Goal: Task Accomplishment & Management: Use online tool/utility

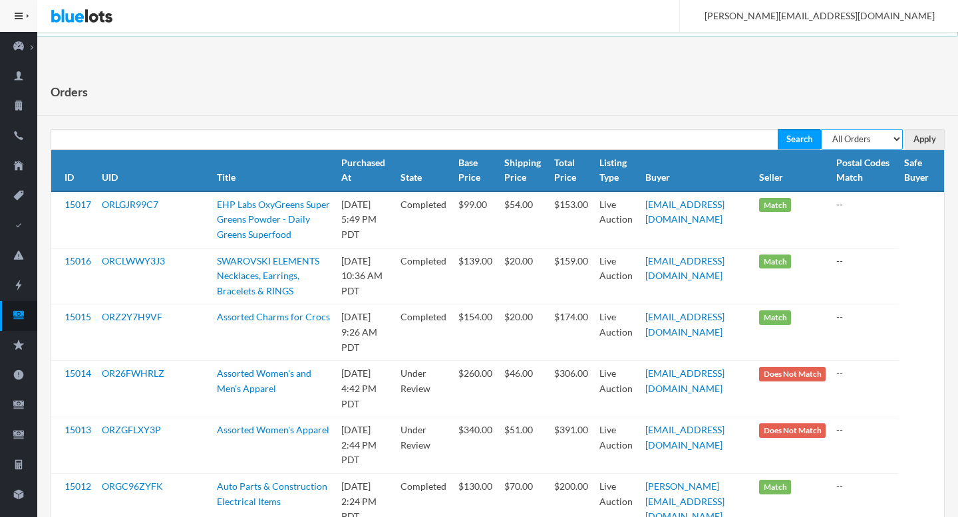
click at [876, 142] on select "All Orders Pending Completed Under review Cancelled" at bounding box center [862, 139] width 82 height 21
select select "pending"
click at [821, 129] on select "All Orders Pending Completed Under review Cancelled" at bounding box center [862, 139] width 82 height 21
click at [924, 144] on input "Apply" at bounding box center [924, 139] width 40 height 21
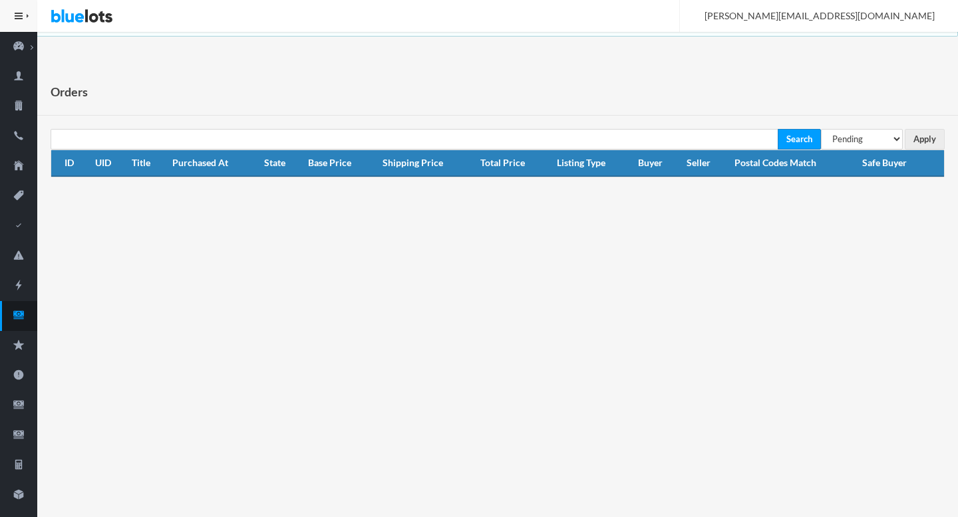
select select "under_review"
click at [821, 129] on select "All Orders Pending Completed Under review Cancelled" at bounding box center [862, 139] width 82 height 21
click at [904, 150] on th "Safe Buyer" at bounding box center [899, 163] width 87 height 27
click at [918, 144] on input "Apply" at bounding box center [924, 139] width 40 height 21
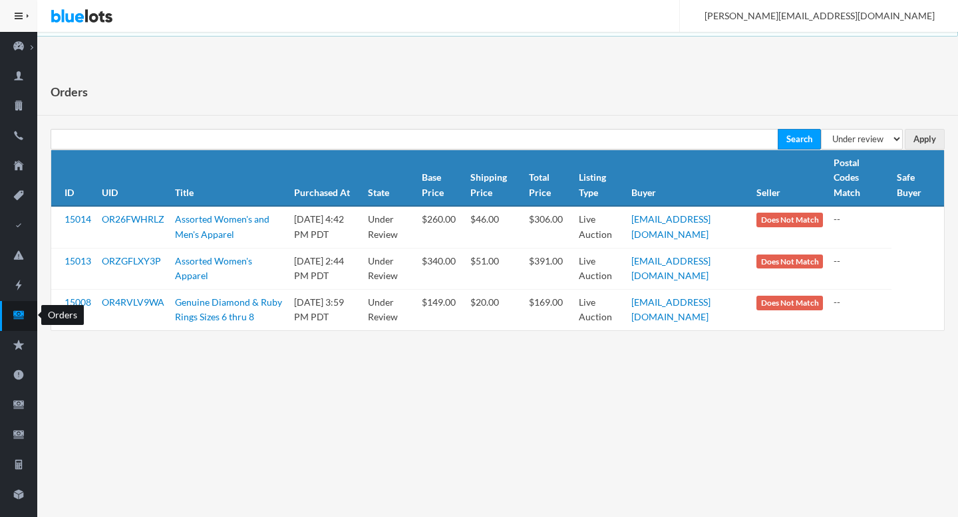
click at [22, 321] on ion-icon "cash" at bounding box center [18, 316] width 37 height 14
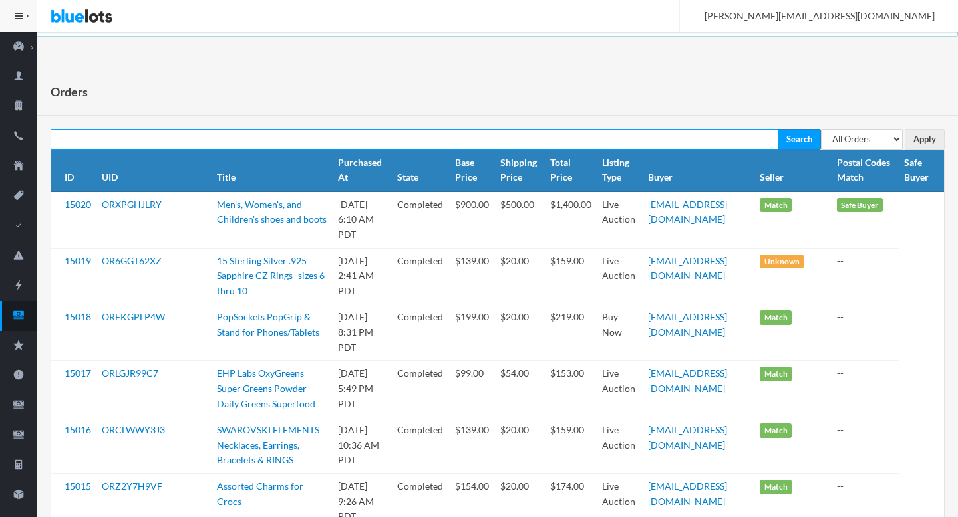
paste input "[EMAIL_ADDRESS][DOMAIN_NAME]"
type input "[EMAIL_ADDRESS][DOMAIN_NAME]"
click at [777, 129] on input "Search" at bounding box center [798, 139] width 43 height 21
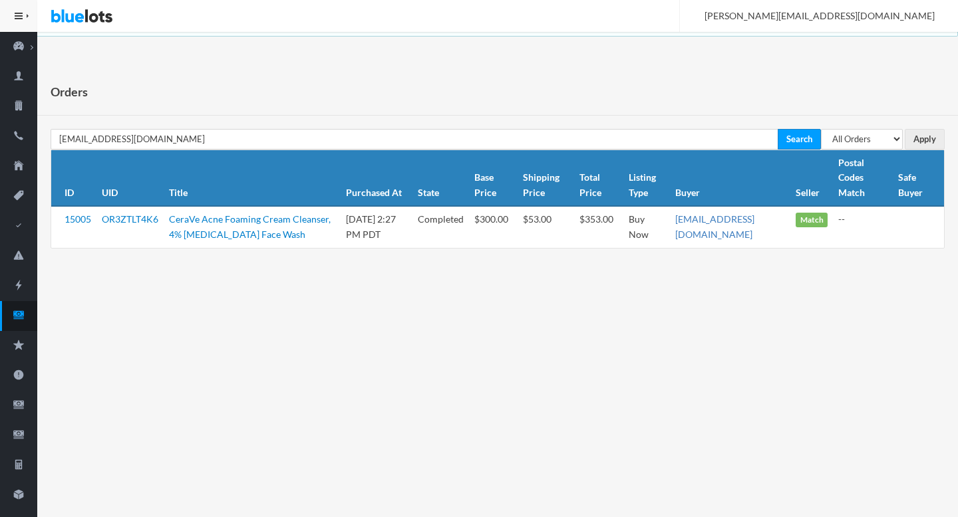
click at [729, 213] on link "[EMAIL_ADDRESS][DOMAIN_NAME]" at bounding box center [714, 226] width 79 height 27
click at [15, 316] on icon "cash" at bounding box center [18, 315] width 37 height 12
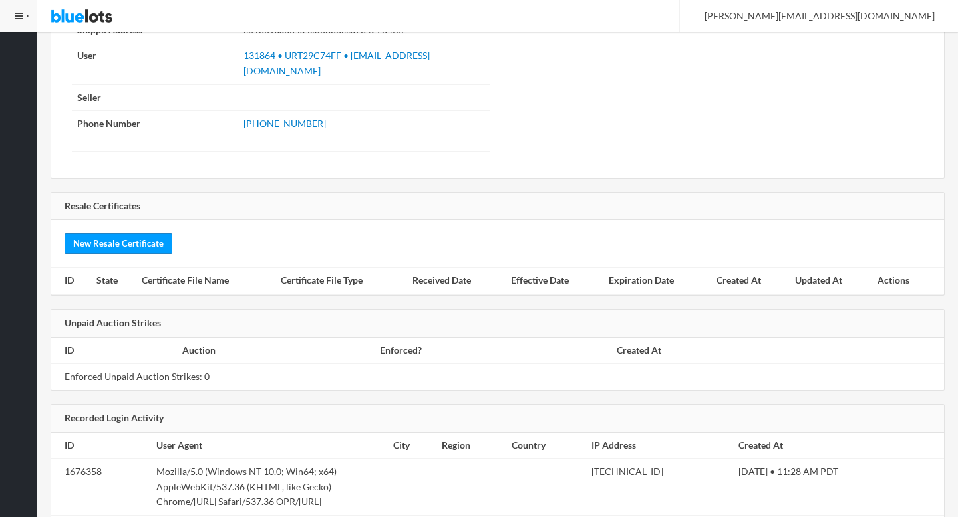
scroll to position [1607, 0]
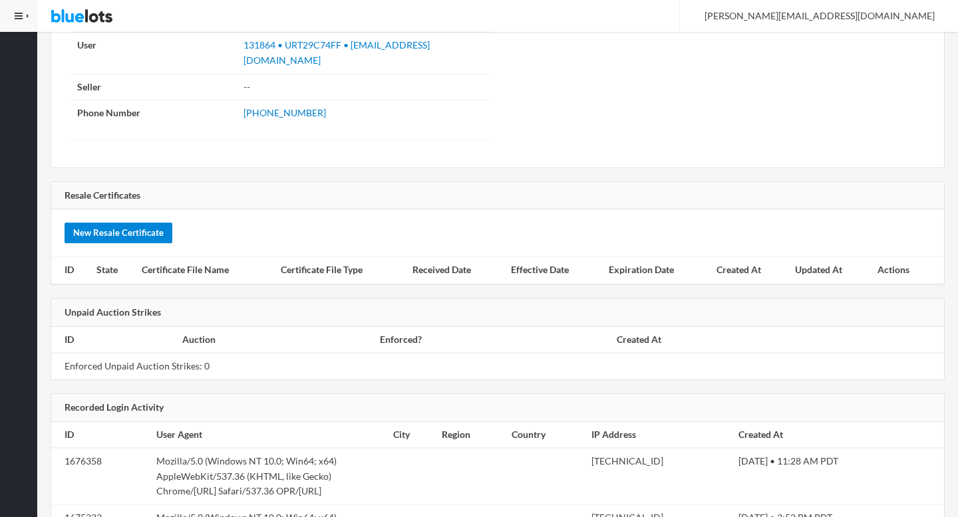
click at [121, 223] on link "New Resale Certificate" at bounding box center [119, 233] width 108 height 21
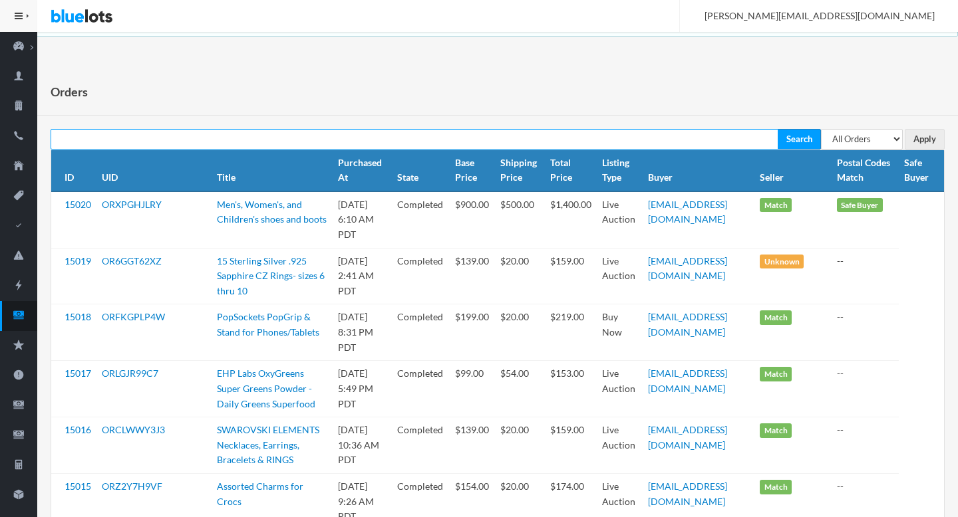
paste input "dprice72@gmail.com"
type input "dprice72@gmail.com"
click at [777, 129] on input "Search" at bounding box center [798, 139] width 43 height 21
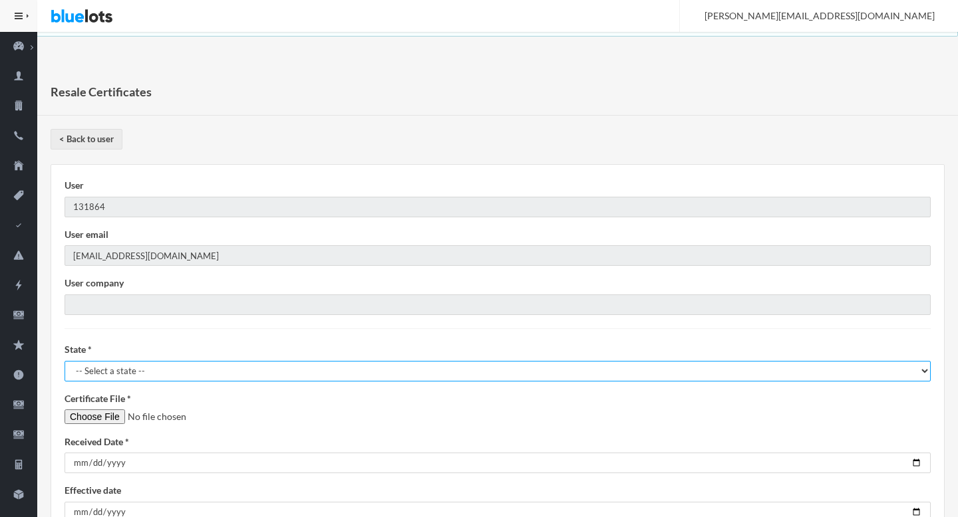
click at [94, 380] on select "-- Select a state -- AL - Alabama AK - Alaska AZ - Arizona AR - Arkansas CA - C…" at bounding box center [498, 371] width 866 height 21
select select "TX"
click at [65, 361] on select "-- Select a state -- AL - Alabama AK - Alaska AZ - Arizona AR - Arkansas CA - C…" at bounding box center [498, 371] width 866 height 21
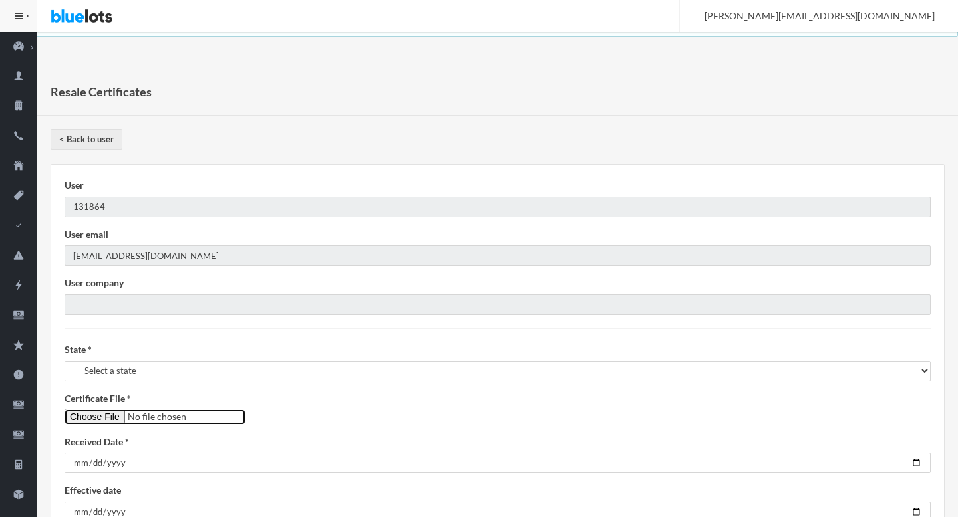
click at [96, 415] on input"] "file" at bounding box center [155, 417] width 181 height 15
type input"] "C:\fakepath\lacut@pm.me.pdf"
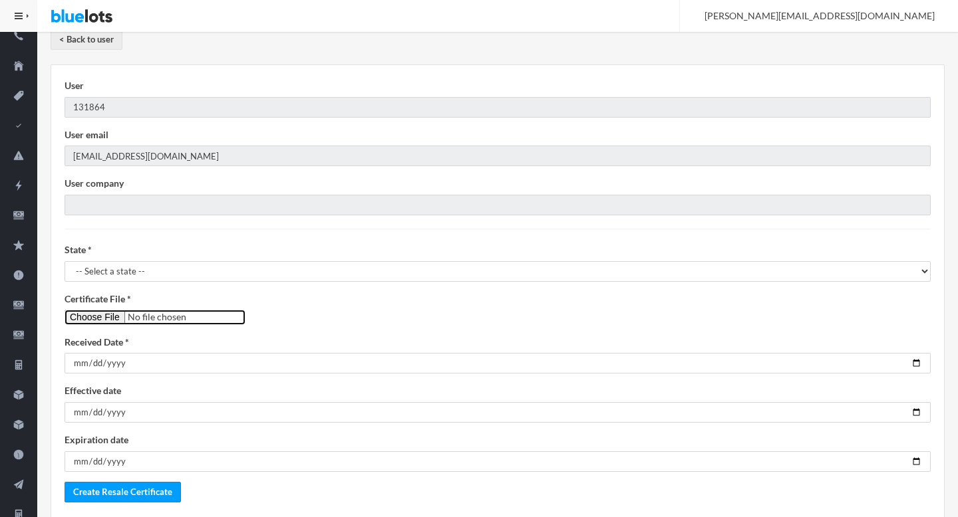
scroll to position [203, 0]
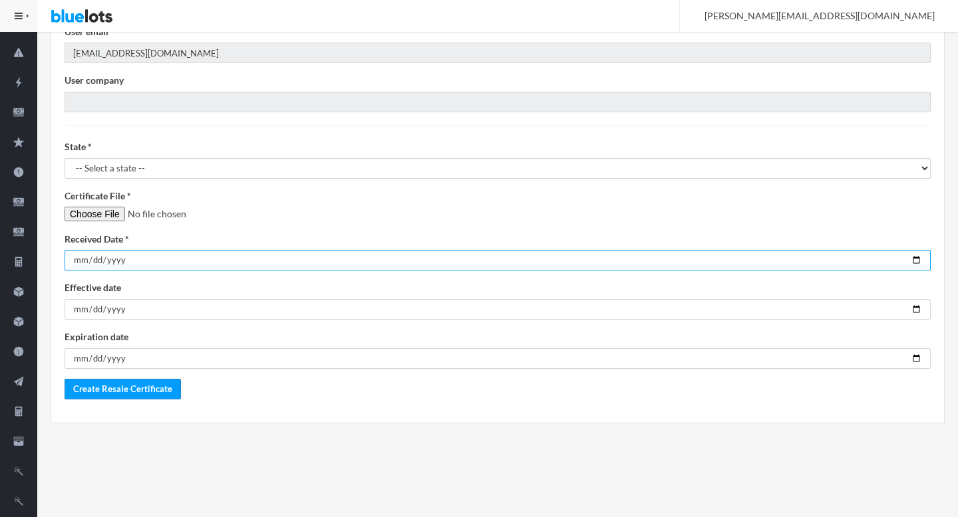
click at [915, 251] on input "date" at bounding box center [498, 260] width 866 height 21
click at [915, 255] on input "date" at bounding box center [498, 260] width 866 height 21
type input "2025-08-22"
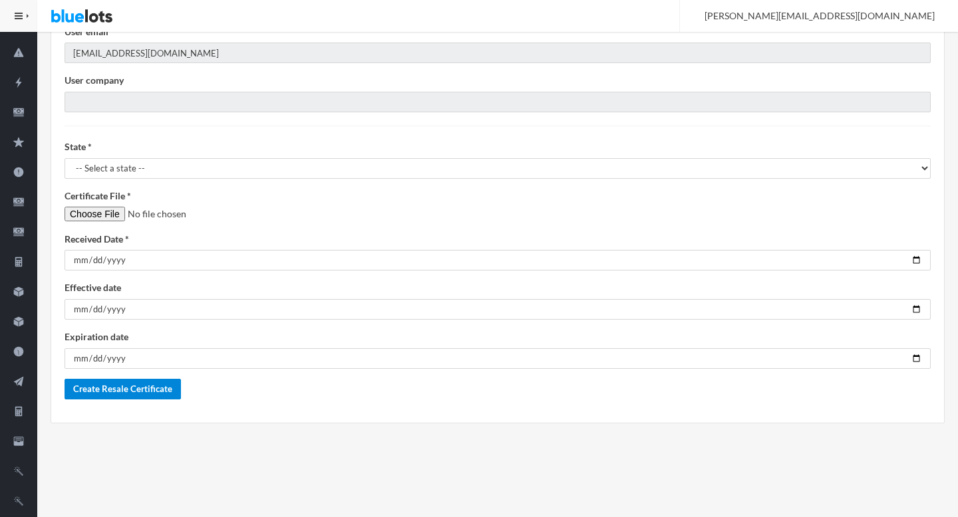
click at [162, 397] on input "Create Resale Certificate" at bounding box center [123, 389] width 116 height 21
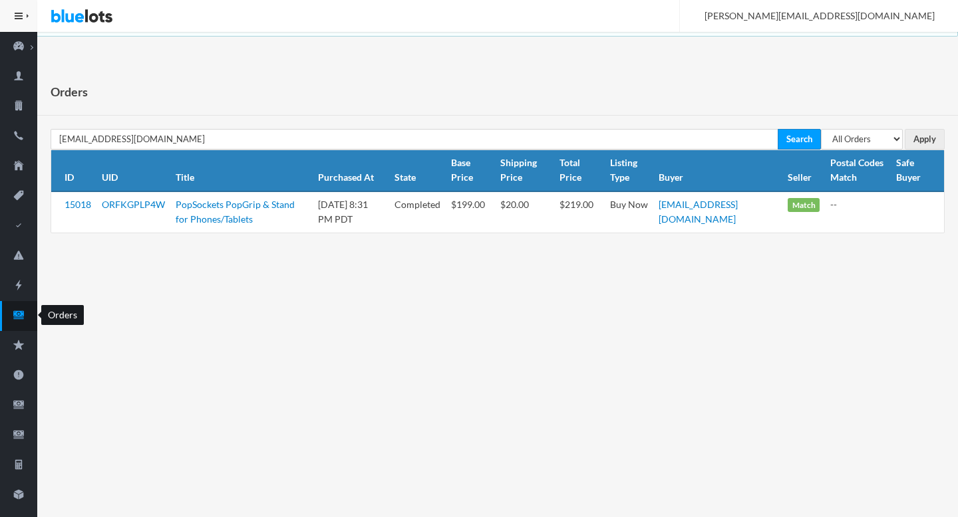
click at [21, 311] on icon "cash" at bounding box center [18, 315] width 11 height 8
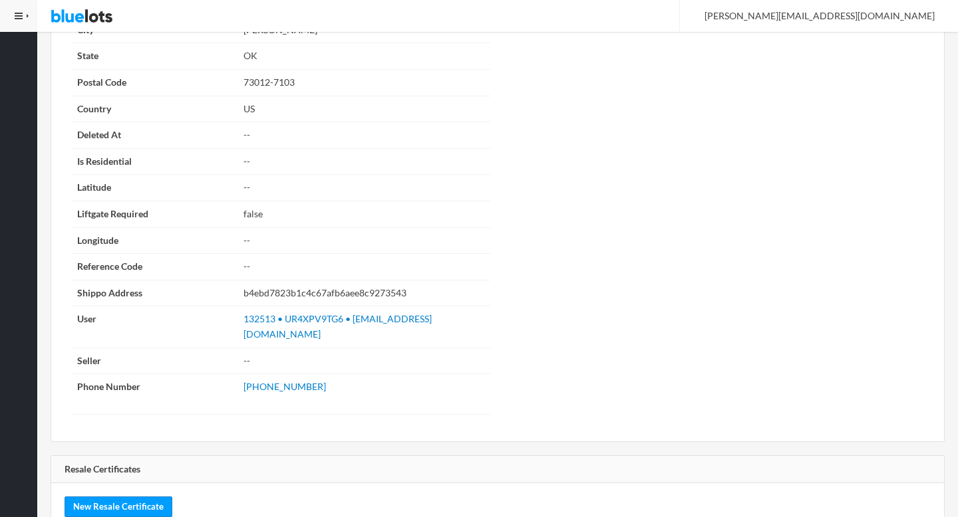
scroll to position [1776, 0]
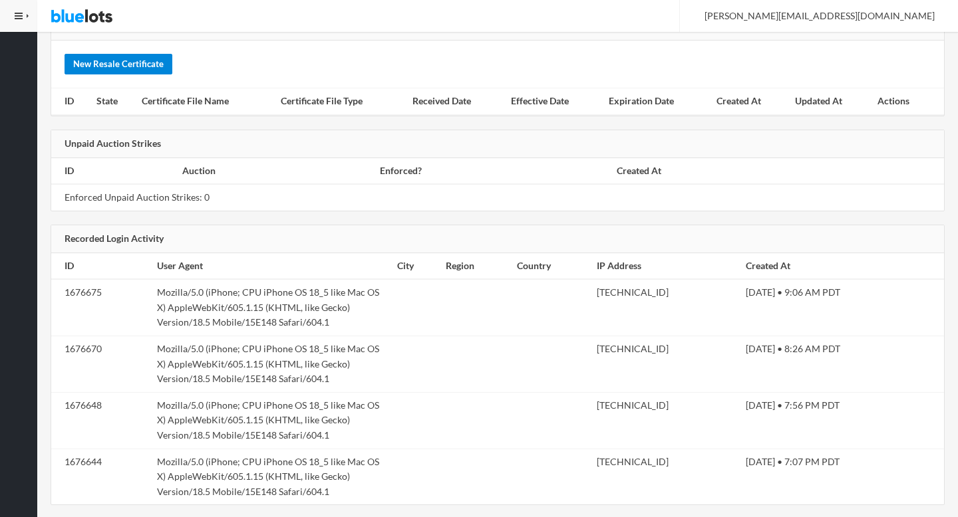
click at [122, 54] on link "New Resale Certificate" at bounding box center [119, 64] width 108 height 21
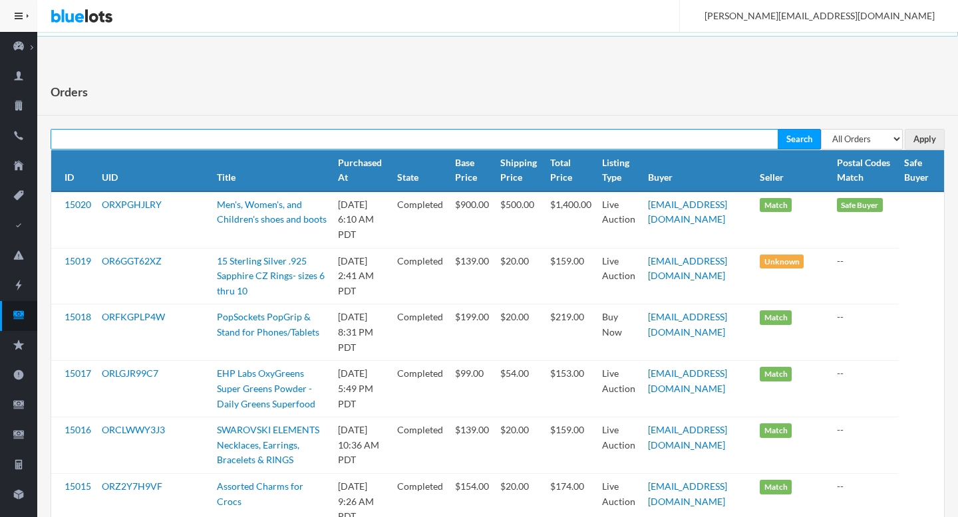
paste input "admin@zebraindustries.net"
type input "admin@zebraindustries.net"
click at [777, 129] on input "Search" at bounding box center [798, 139] width 43 height 21
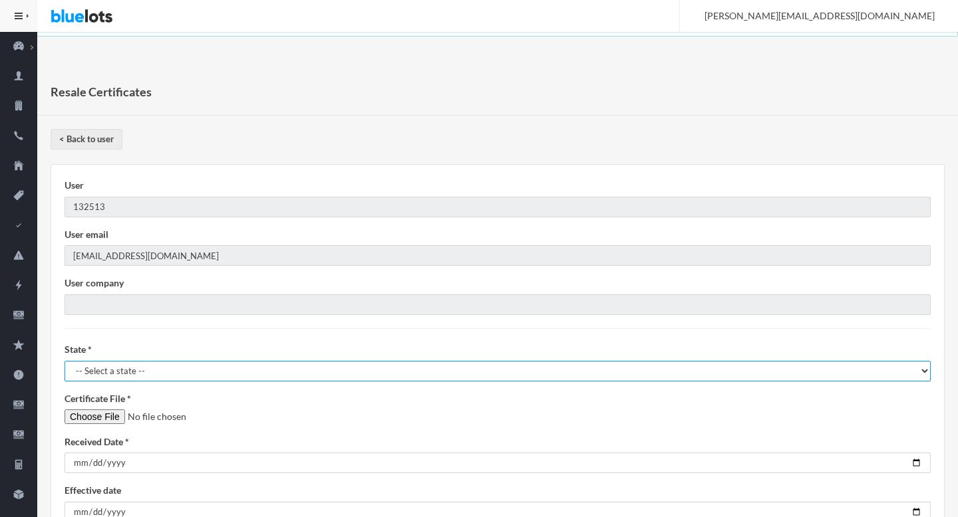
click at [110, 374] on select "-- Select a state -- AL - Alabama AK - Alaska AZ - Arizona AR - Arkansas CA - C…" at bounding box center [498, 371] width 866 height 21
select select "OK"
click at [65, 361] on select "-- Select a state -- AL - Alabama AK - Alaska AZ - Arizona AR - Arkansas CA - C…" at bounding box center [498, 371] width 866 height 21
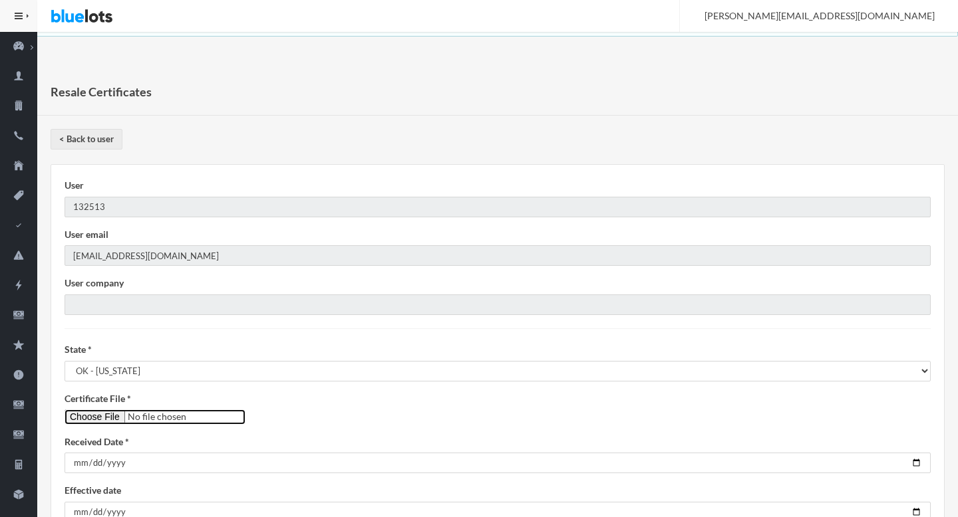
click at [98, 416] on input"] "file" at bounding box center [155, 417] width 181 height 15
type input"] "C:\fakepath\dprice72@gmail.com.jpeg"
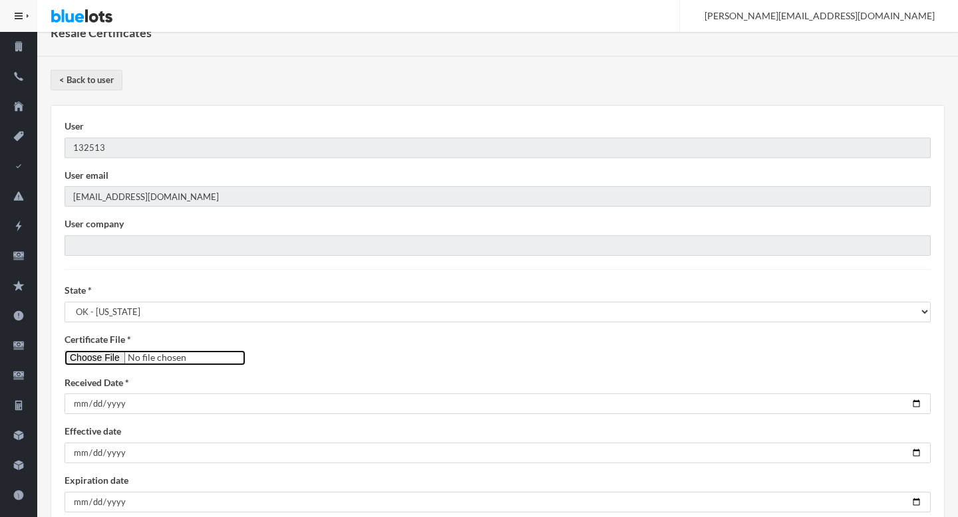
scroll to position [196, 0]
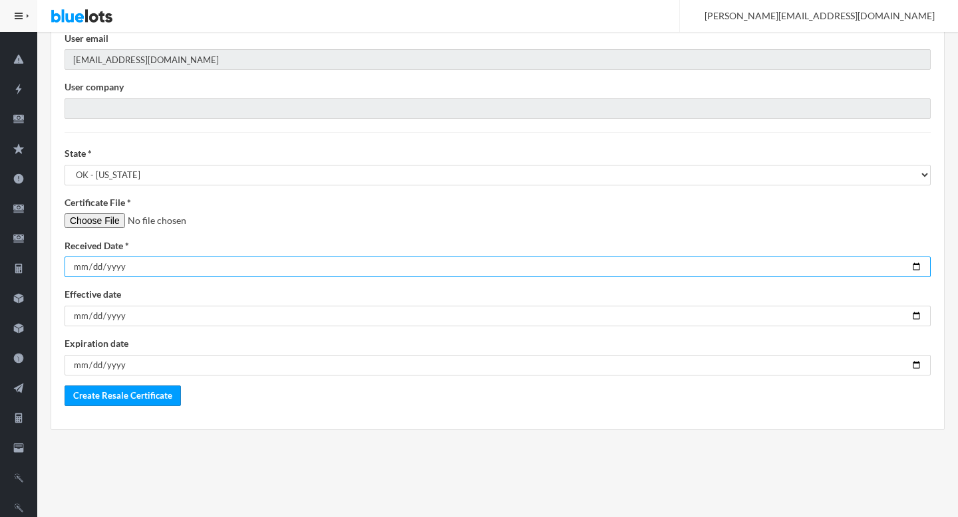
click at [914, 267] on input "date" at bounding box center [498, 267] width 866 height 21
type input "[DATE]"
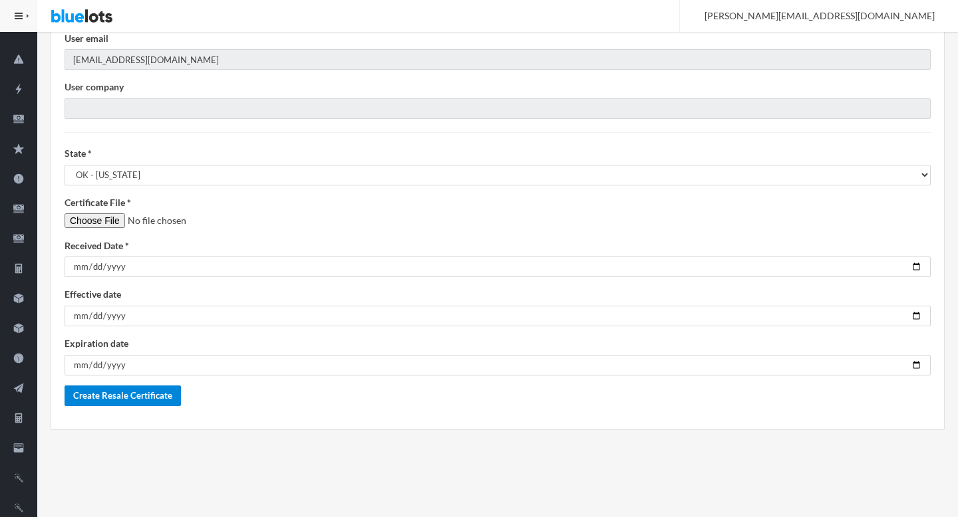
click at [106, 399] on input "Create Resale Certificate" at bounding box center [123, 396] width 116 height 21
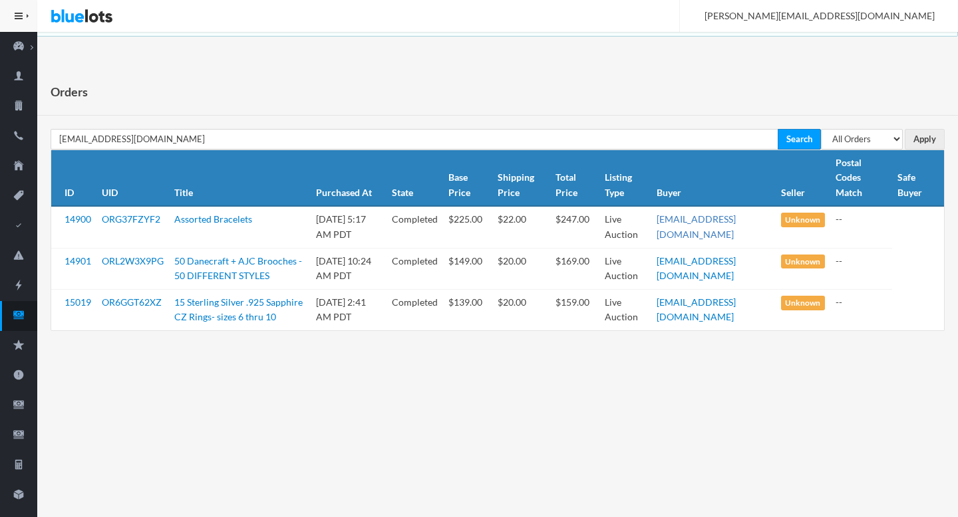
click at [688, 219] on link "[EMAIL_ADDRESS][DOMAIN_NAME]" at bounding box center [695, 226] width 79 height 27
click at [15, 320] on icon "cash" at bounding box center [18, 315] width 37 height 12
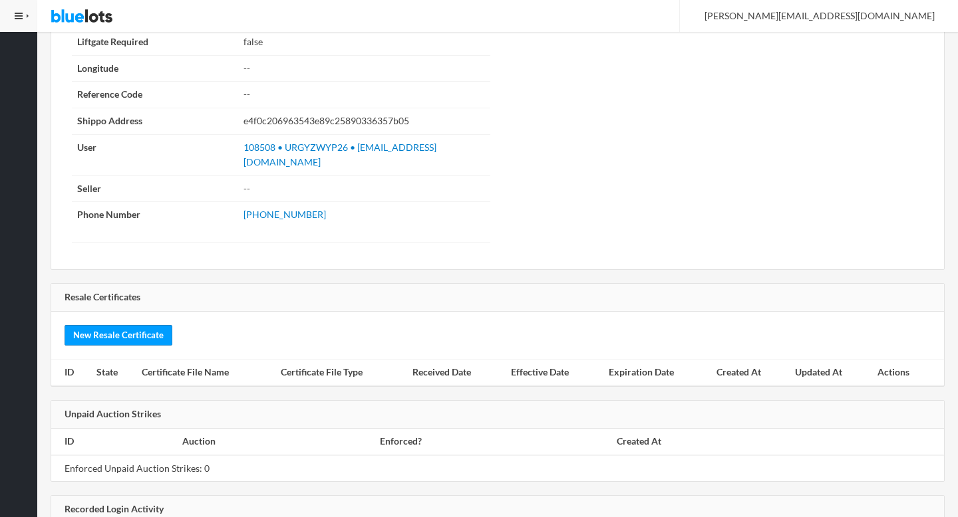
scroll to position [1561, 0]
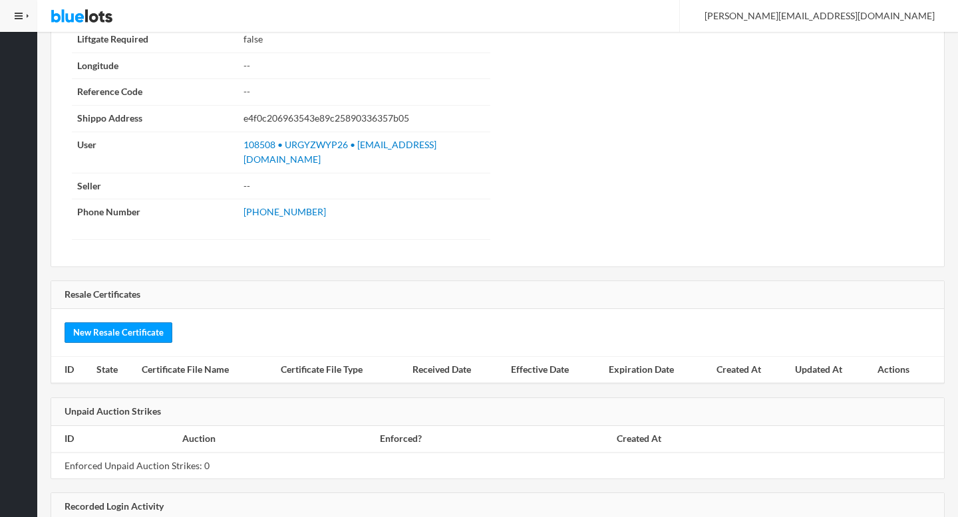
click at [124, 309] on div "New Resale Certificate" at bounding box center [497, 332] width 892 height 47
click at [125, 323] on link "New Resale Certificate" at bounding box center [119, 333] width 108 height 21
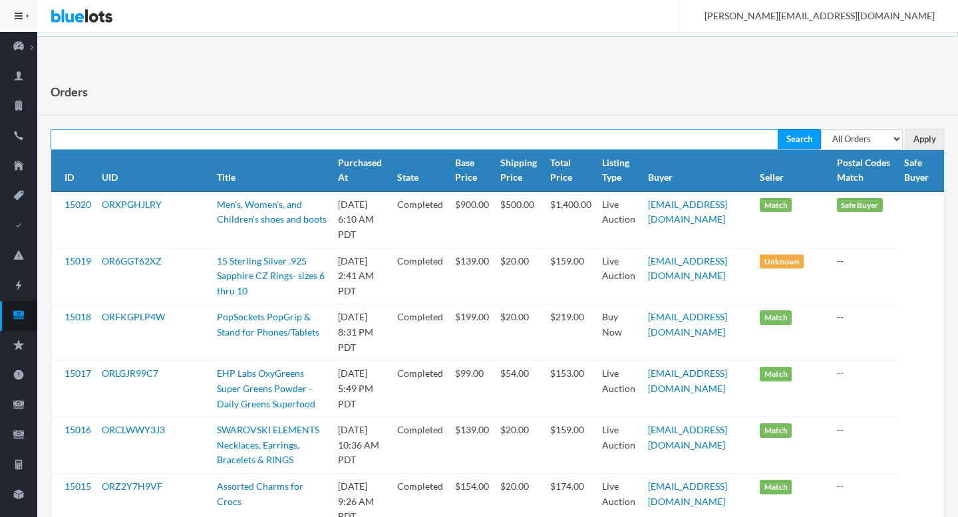
paste input "dracfire13@aol.com"
type input "dracfire13@aol.com"
click at [777, 129] on input "Search" at bounding box center [798, 139] width 43 height 21
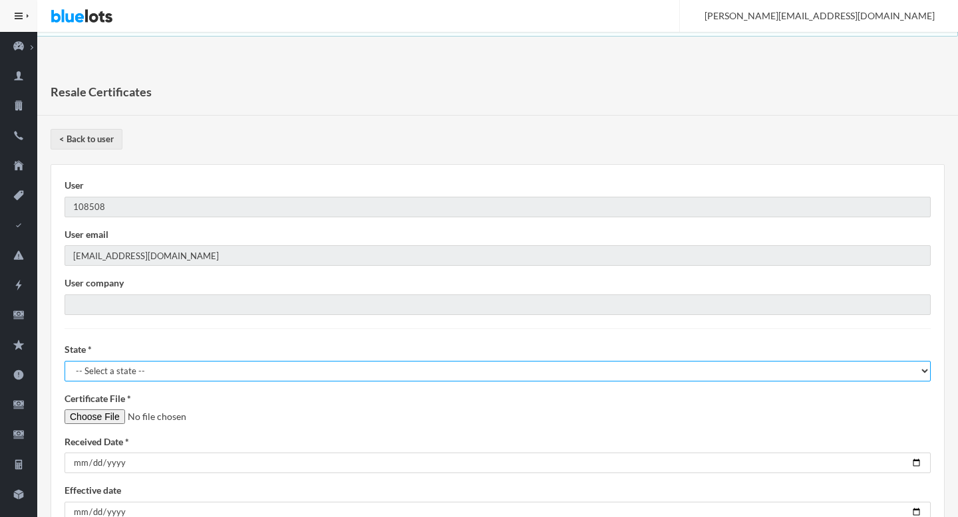
click at [162, 370] on select "-- Select a state -- [GEOGRAPHIC_DATA] - [US_STATE] [GEOGRAPHIC_DATA] - [US_STA…" at bounding box center [498, 371] width 866 height 21
select select "MS"
click at [65, 361] on select "-- Select a state -- [GEOGRAPHIC_DATA] - [US_STATE] [GEOGRAPHIC_DATA] - [US_STA…" at bounding box center [498, 371] width 866 height 21
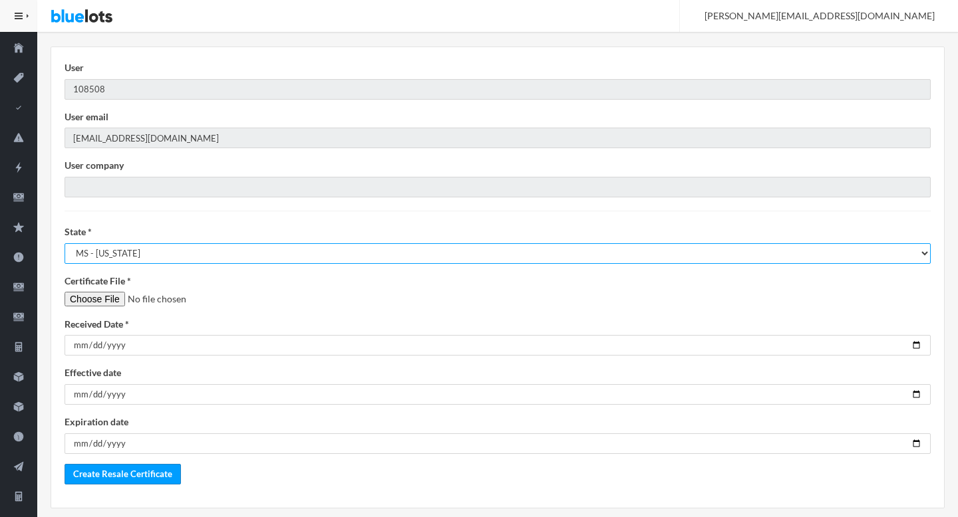
scroll to position [113, 0]
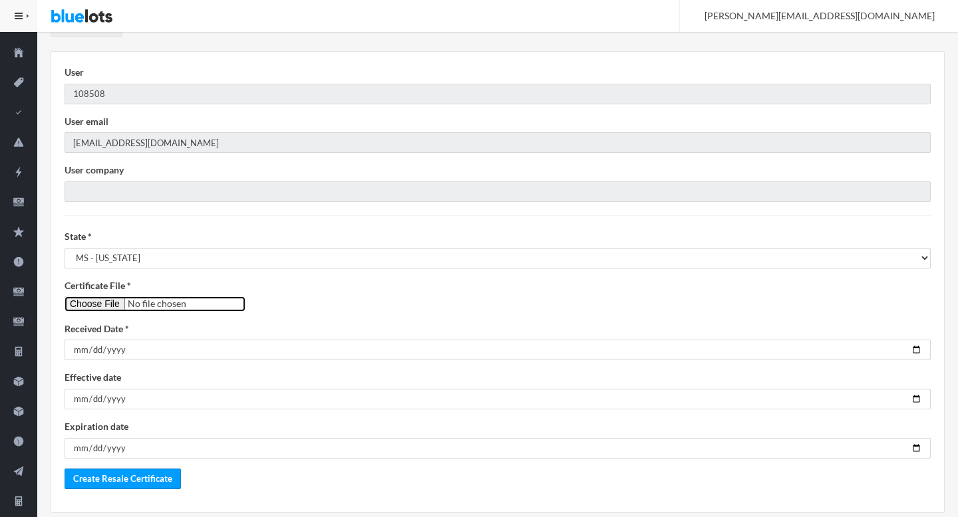
click at [108, 303] on input"] "file" at bounding box center [155, 304] width 181 height 15
type input"] "C:\fakepath\admin@zebraindustries.net.jpeg"
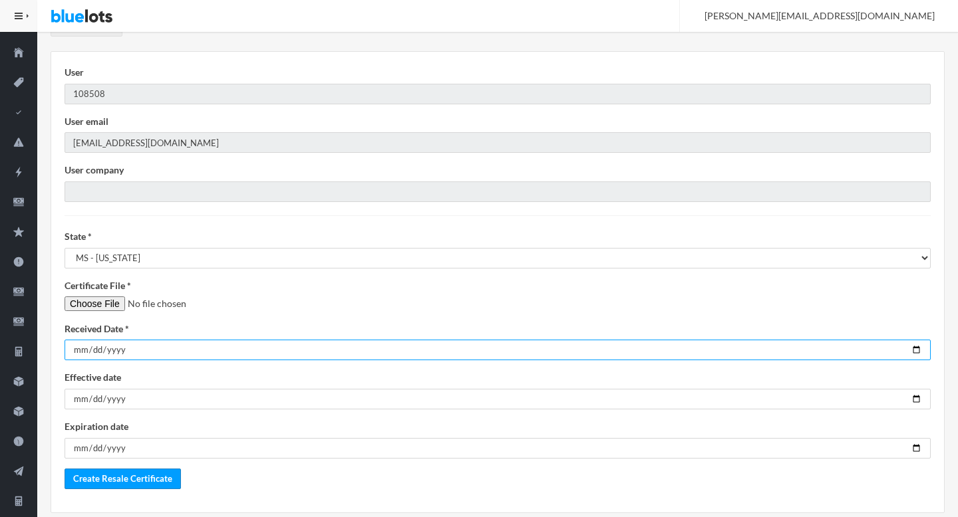
click at [914, 350] on input "date" at bounding box center [498, 350] width 866 height 21
type input "2025-08-22"
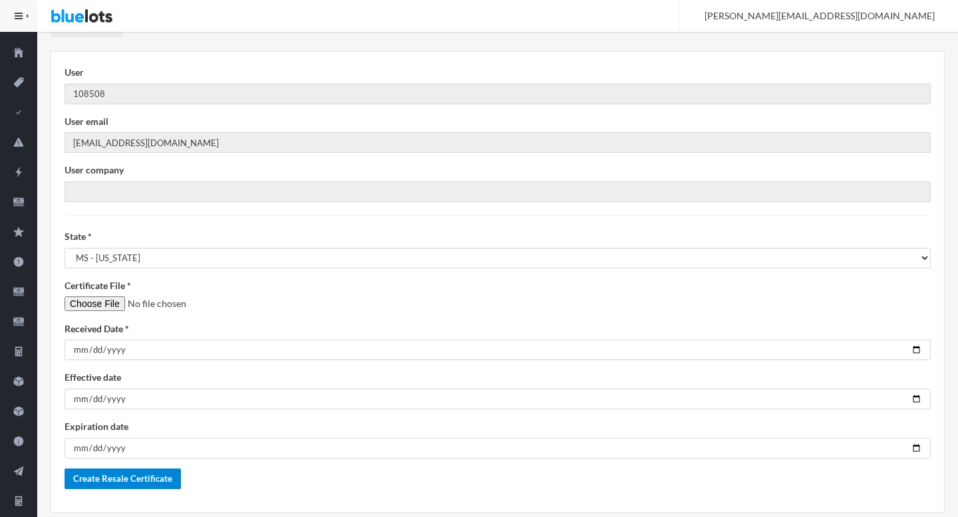
click at [134, 480] on input "Create Resale Certificate" at bounding box center [123, 479] width 116 height 21
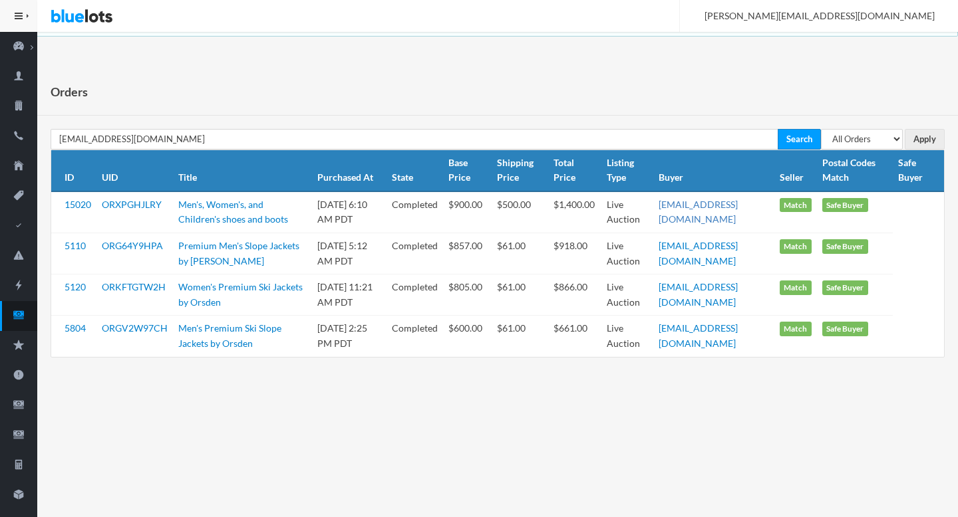
click at [737, 204] on link "[EMAIL_ADDRESS][DOMAIN_NAME]" at bounding box center [697, 212] width 79 height 27
click at [25, 310] on icon "cash" at bounding box center [18, 315] width 37 height 12
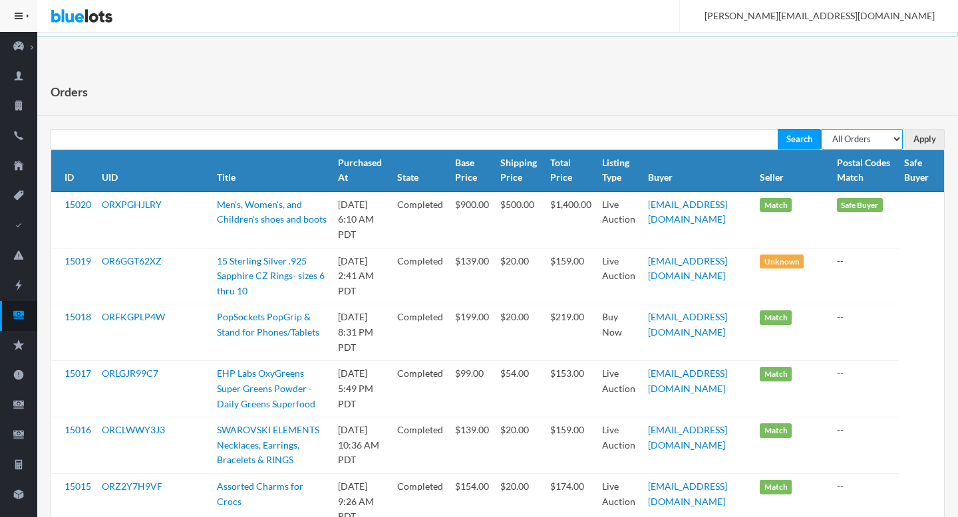
click at [859, 134] on select "All Orders Pending Completed Under review Cancelled" at bounding box center [862, 139] width 82 height 21
select select "pending"
click at [821, 129] on select "All Orders Pending Completed Under review Cancelled" at bounding box center [862, 139] width 82 height 21
click at [928, 135] on input "Apply" at bounding box center [924, 139] width 40 height 21
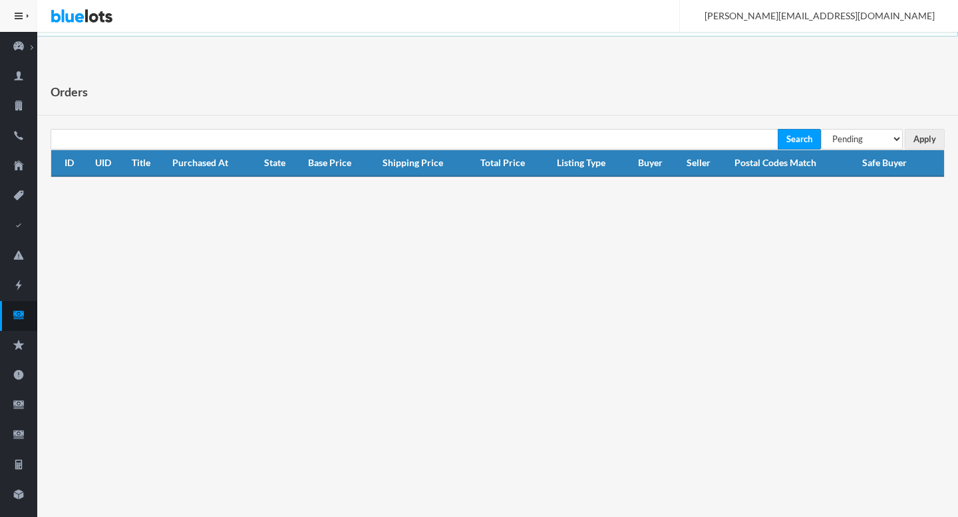
select select "under_review"
click at [821, 129] on select "All Orders Pending Completed Under review Cancelled" at bounding box center [862, 139] width 82 height 21
click at [936, 134] on input "Apply" at bounding box center [924, 139] width 40 height 21
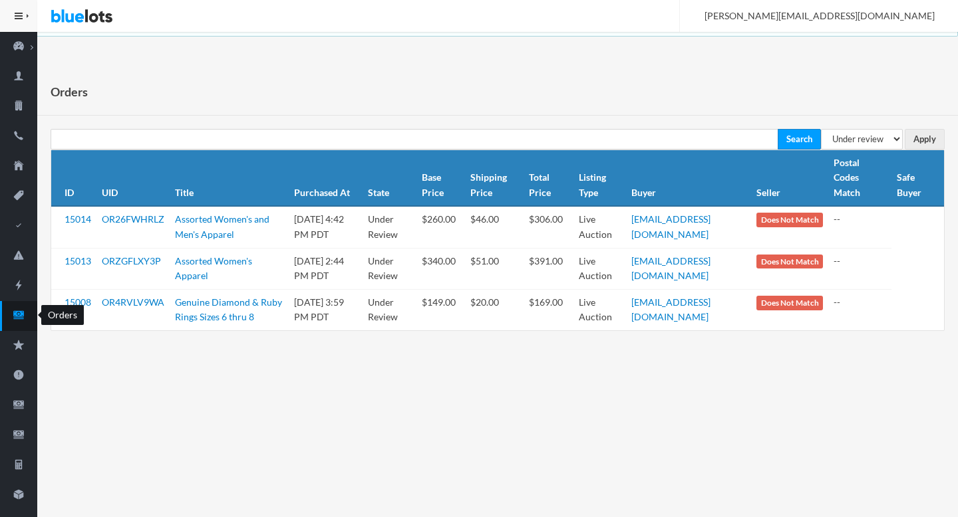
click at [23, 319] on icon "cash" at bounding box center [18, 315] width 11 height 8
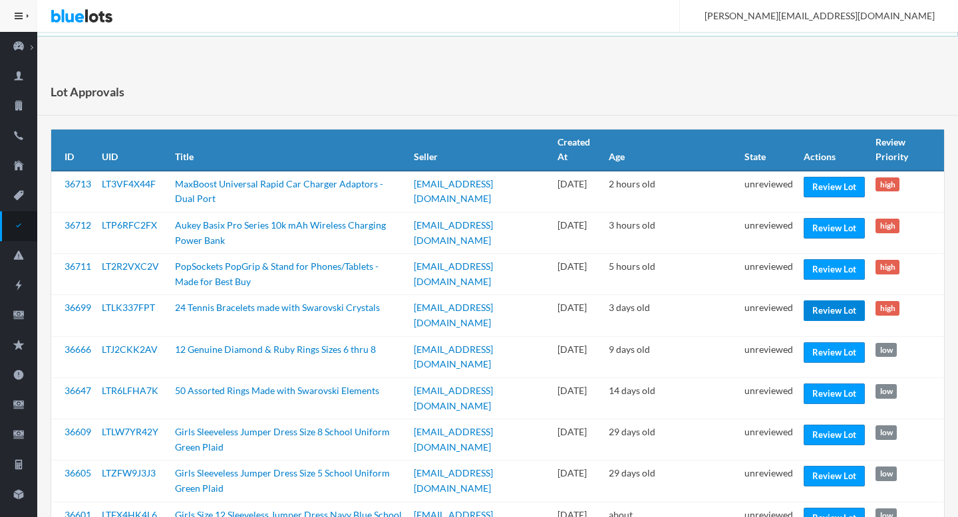
click at [833, 301] on link "Review Lot" at bounding box center [833, 311] width 61 height 21
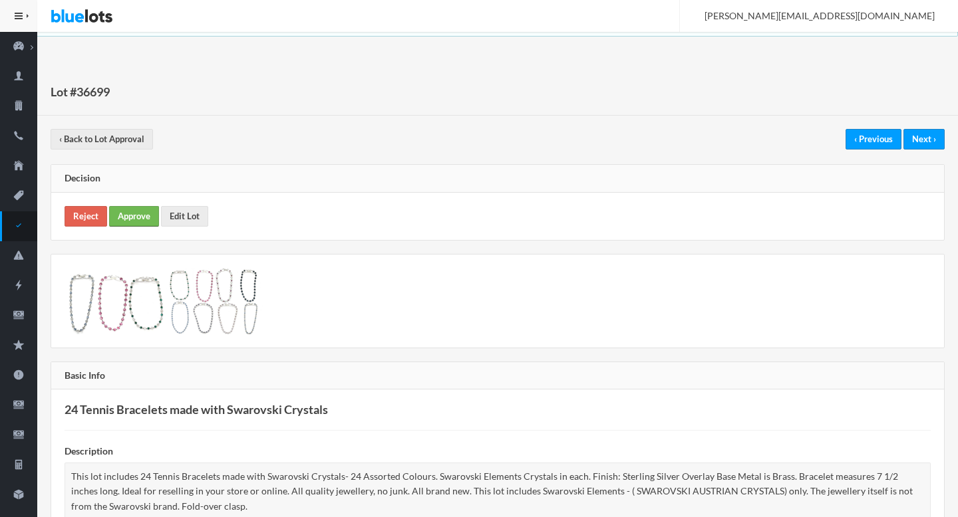
click at [128, 212] on link "Approve" at bounding box center [134, 216] width 50 height 21
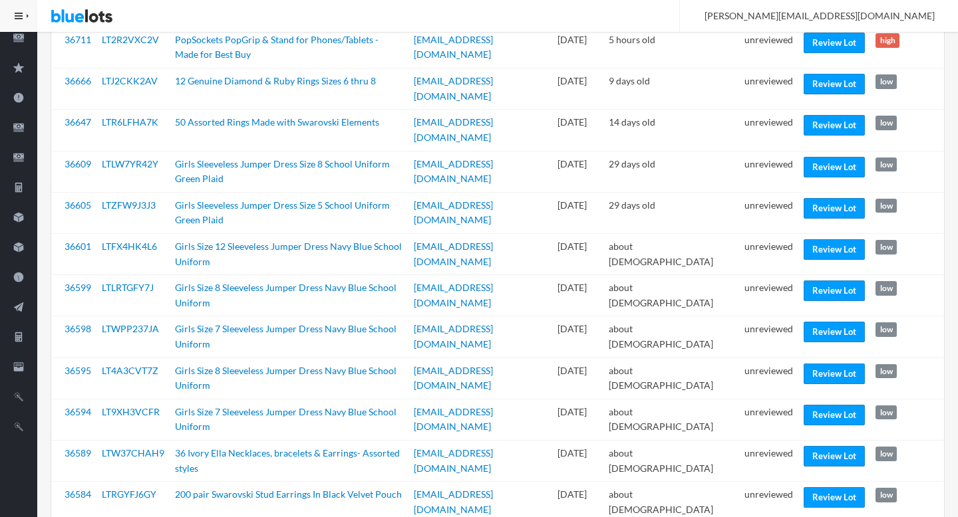
scroll to position [277, 0]
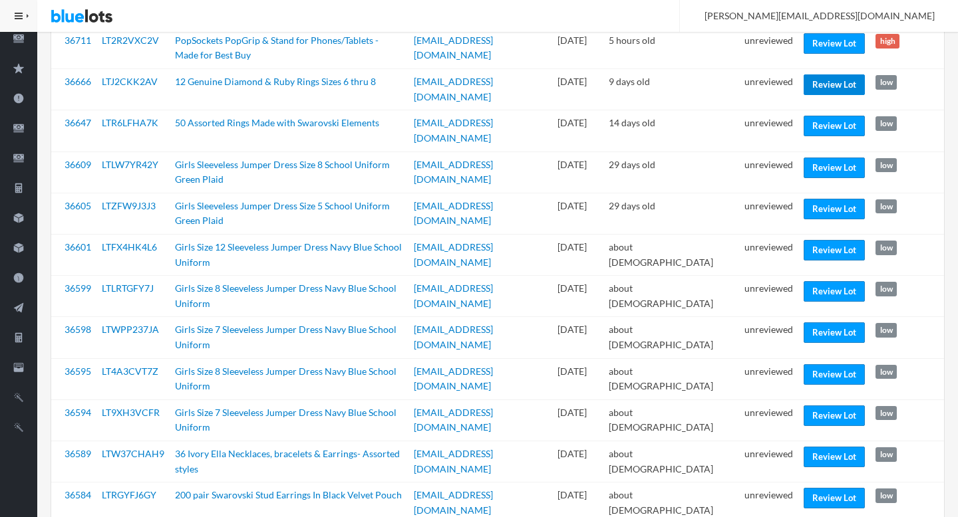
click at [831, 74] on link "Review Lot" at bounding box center [833, 84] width 61 height 21
click at [833, 158] on link "Review Lot" at bounding box center [833, 168] width 61 height 21
click at [815, 406] on link "Review Lot" at bounding box center [833, 416] width 61 height 21
click at [819, 447] on link "Review Lot" at bounding box center [833, 457] width 61 height 21
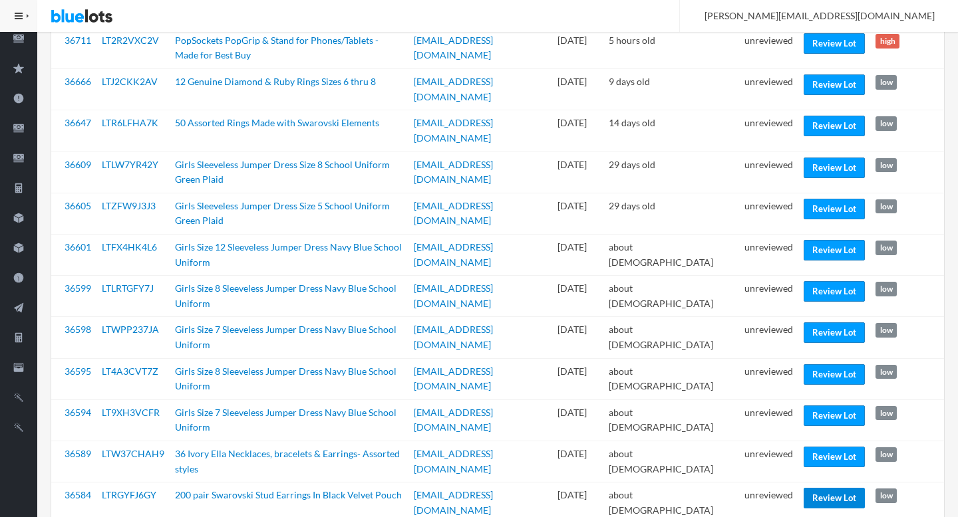
click at [848, 488] on link "Review Lot" at bounding box center [833, 498] width 61 height 21
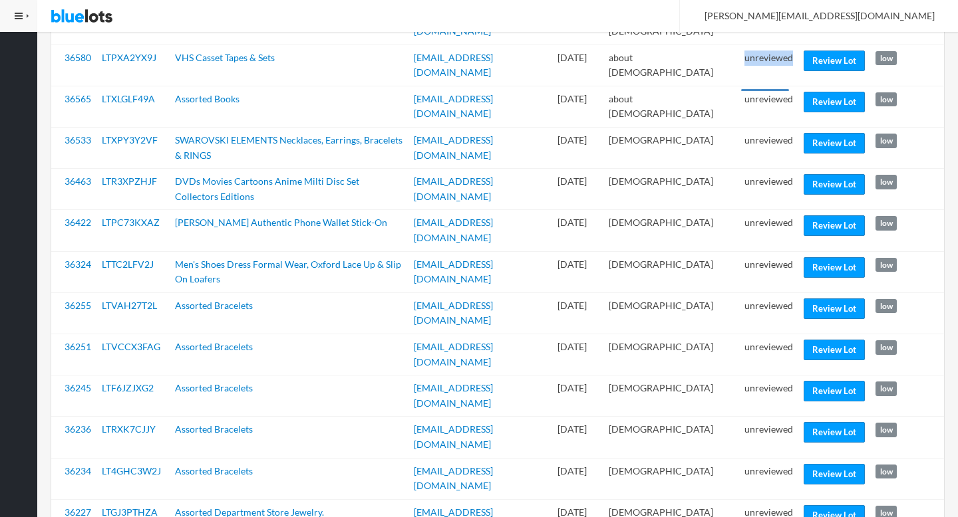
scroll to position [767, 0]
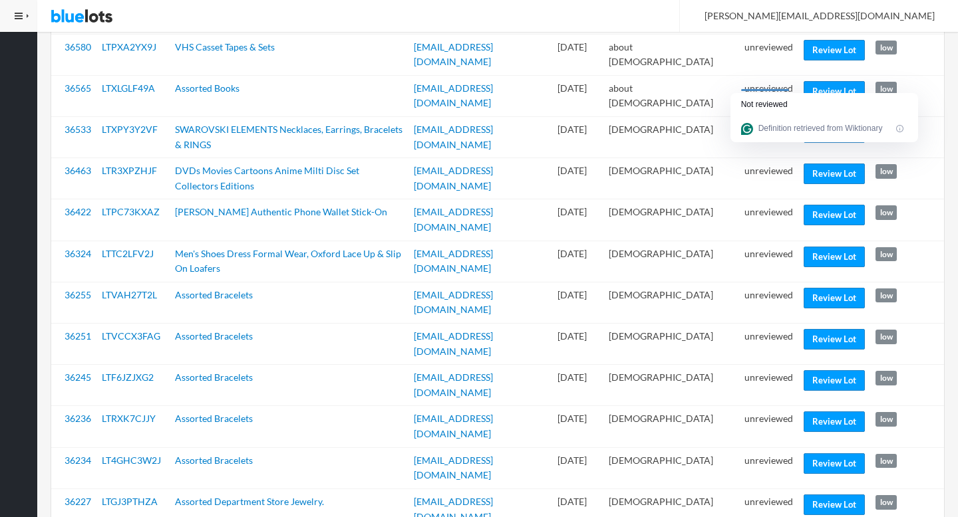
click at [673, 123] on td "2 months old" at bounding box center [671, 136] width 136 height 41
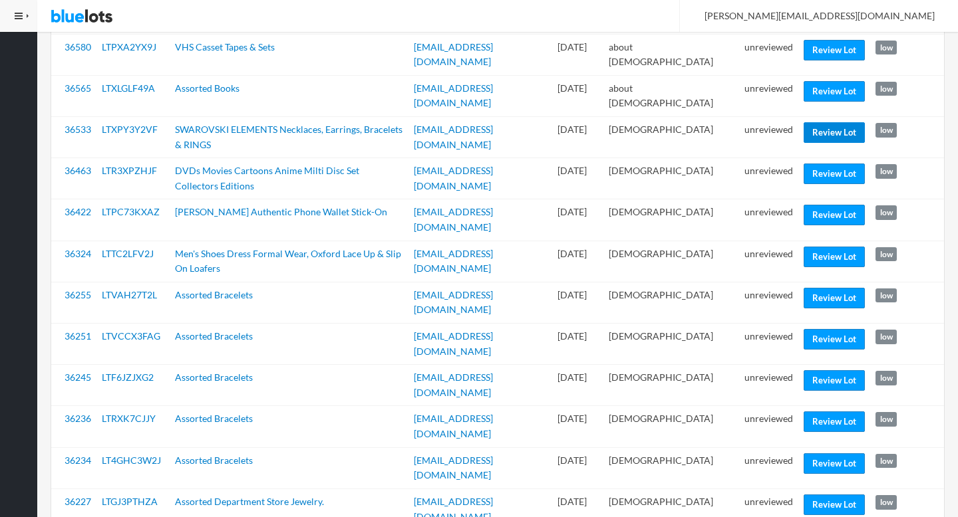
click at [839, 122] on link "Review Lot" at bounding box center [833, 132] width 61 height 21
click at [819, 205] on link "Review Lot" at bounding box center [833, 215] width 61 height 21
click at [851, 288] on link "Review Lot" at bounding box center [833, 298] width 61 height 21
click at [829, 454] on link "Review Lot" at bounding box center [833, 464] width 61 height 21
click at [820, 495] on link "Review Lot" at bounding box center [833, 505] width 61 height 21
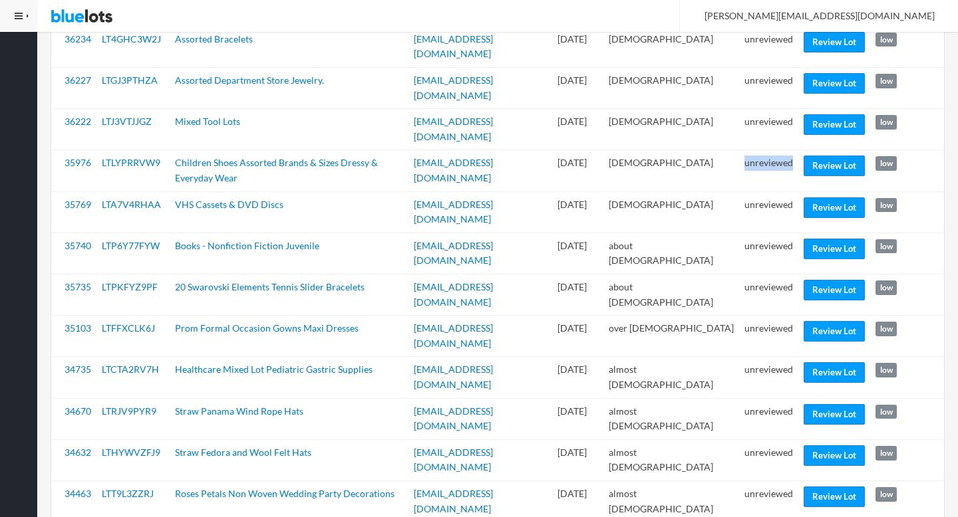
scroll to position [1204, 0]
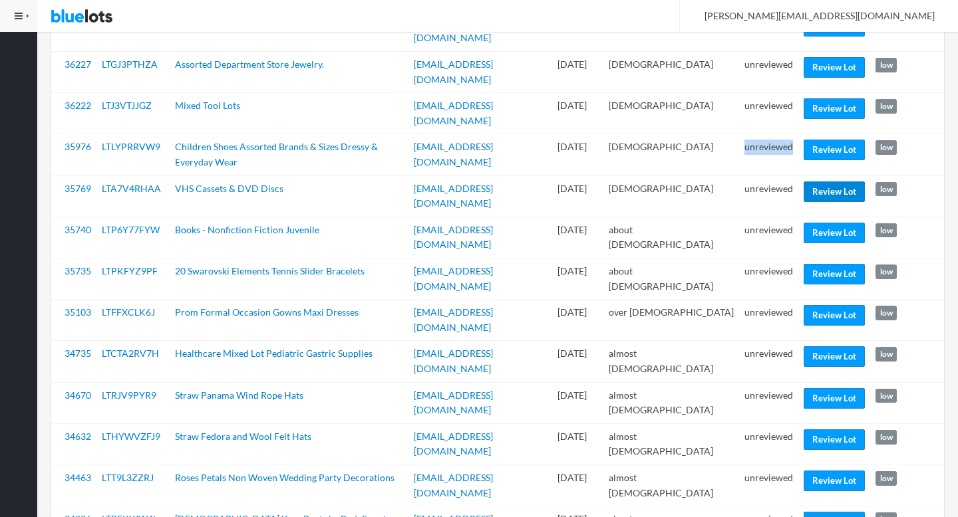
click at [831, 182] on link "Review Lot" at bounding box center [833, 192] width 61 height 21
click at [833, 264] on link "Review Lot" at bounding box center [833, 274] width 61 height 21
click at [843, 430] on link "Review Lot" at bounding box center [833, 440] width 61 height 21
click at [819, 512] on link "Review Lot" at bounding box center [833, 522] width 61 height 21
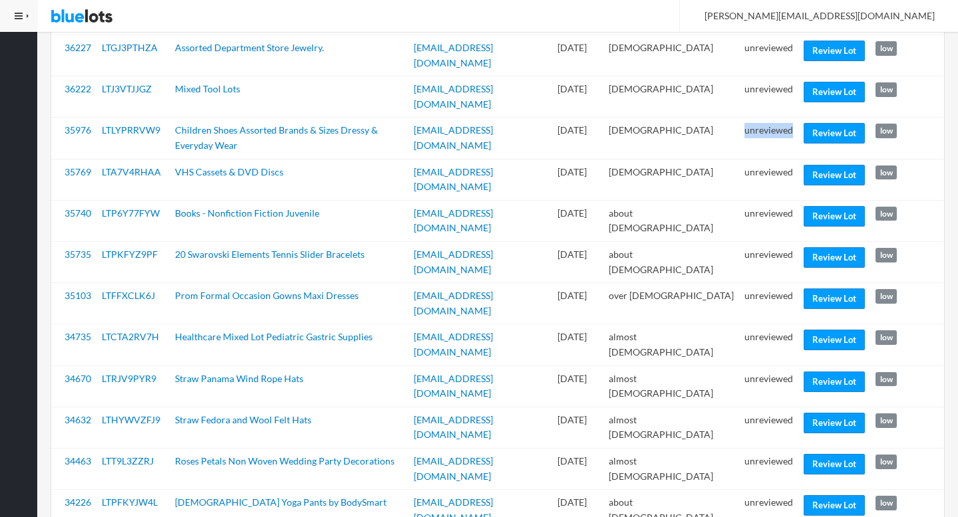
scroll to position [1257, 0]
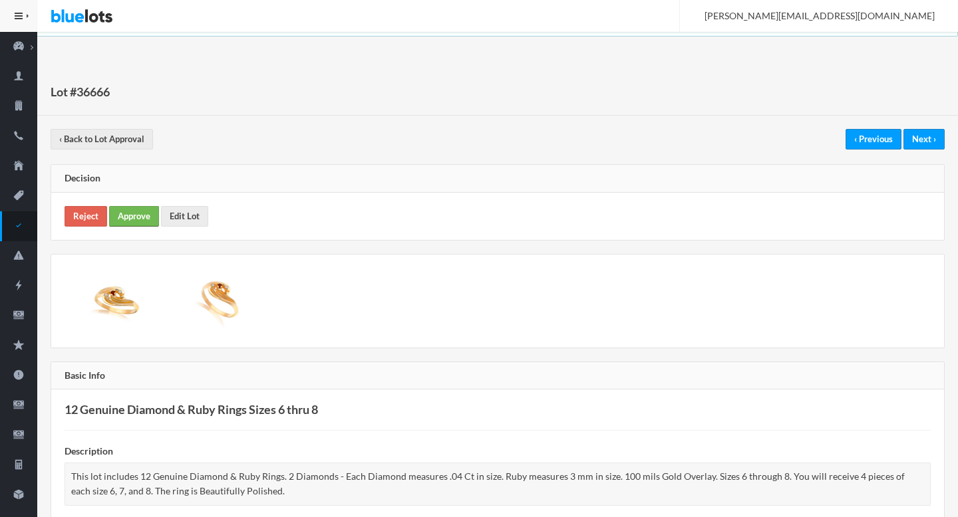
click at [141, 213] on link "Approve" at bounding box center [134, 216] width 50 height 21
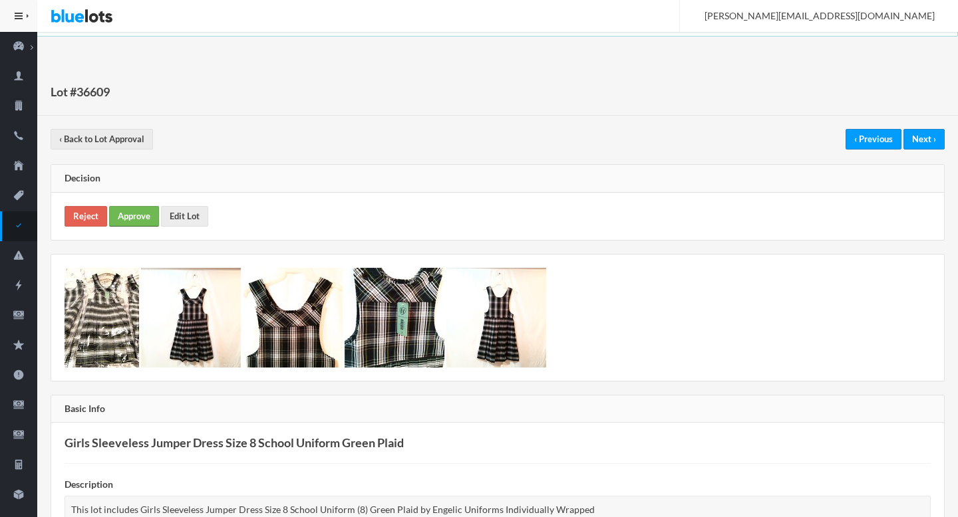
click at [139, 215] on link "Approve" at bounding box center [134, 216] width 50 height 21
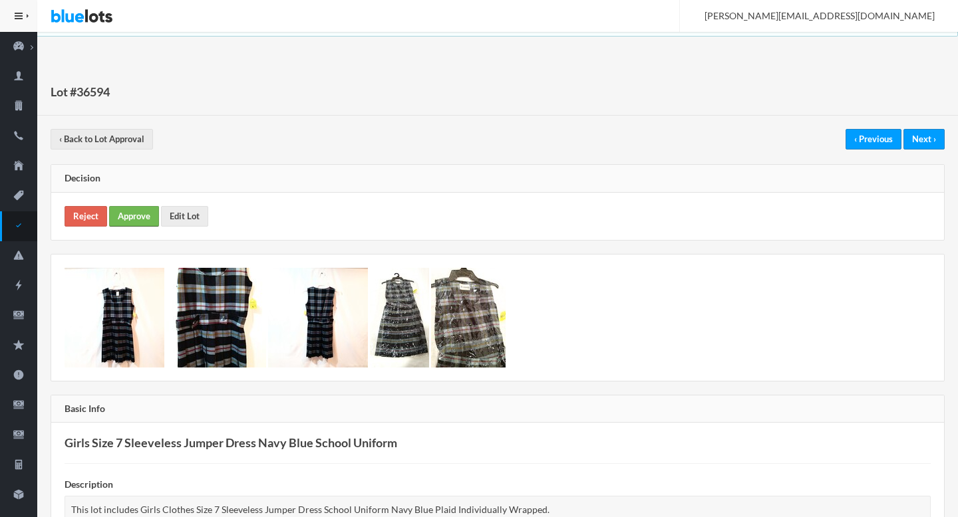
click at [144, 221] on link "Approve" at bounding box center [134, 216] width 50 height 21
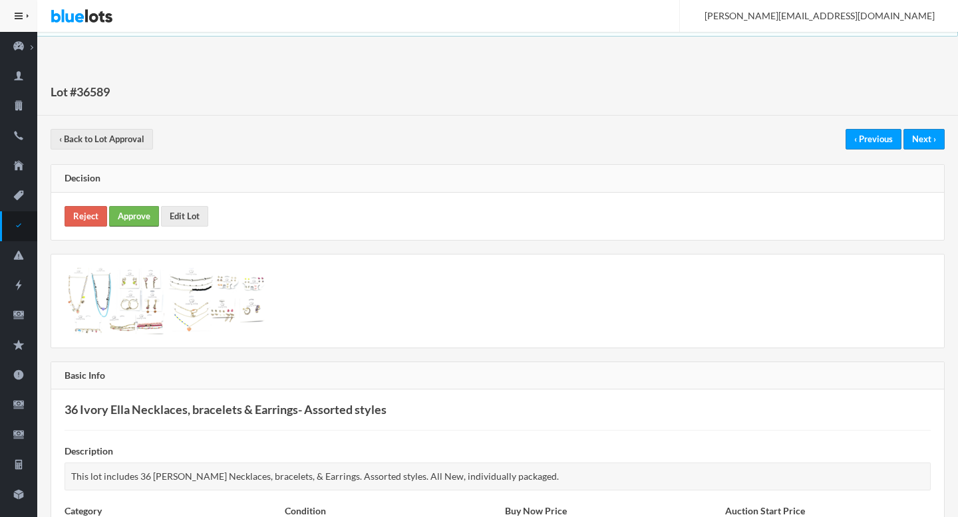
click at [132, 211] on link "Approve" at bounding box center [134, 216] width 50 height 21
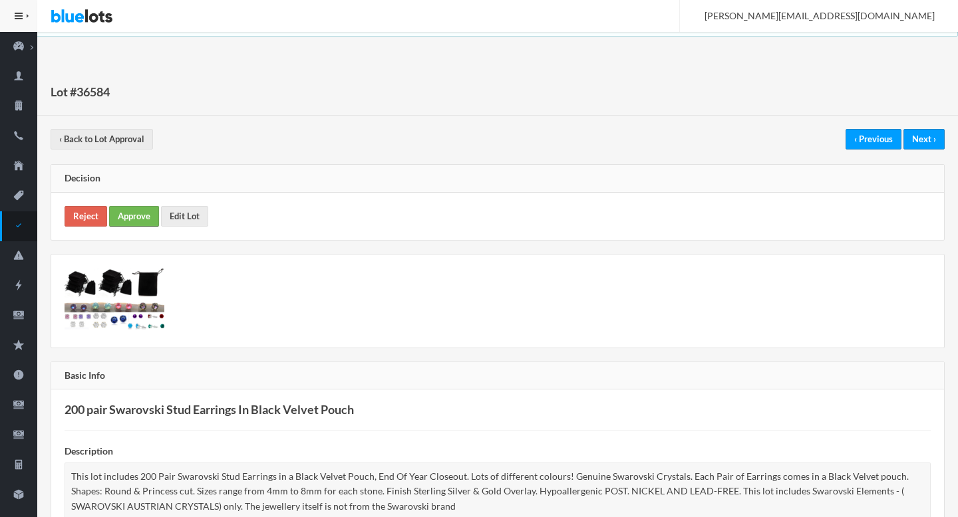
click at [133, 219] on link "Approve" at bounding box center [134, 216] width 50 height 21
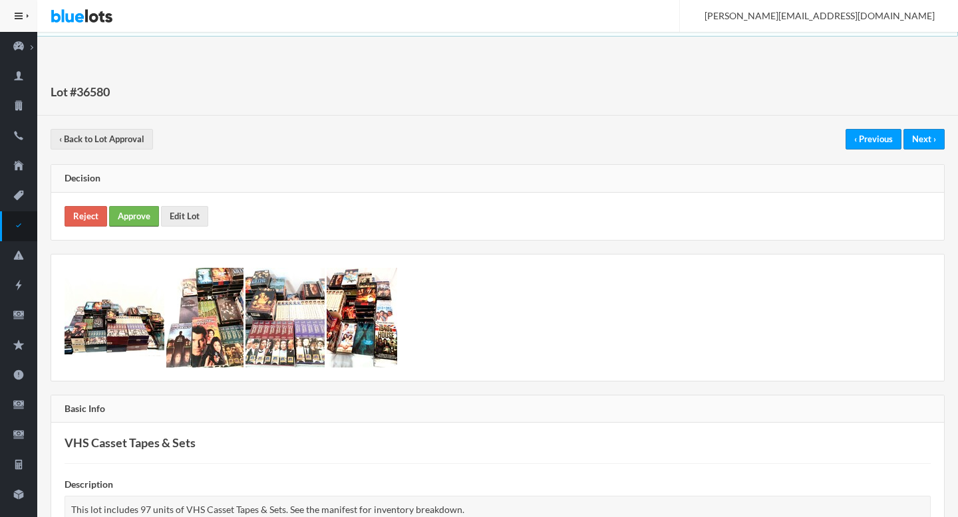
click at [128, 216] on link "Approve" at bounding box center [134, 216] width 50 height 21
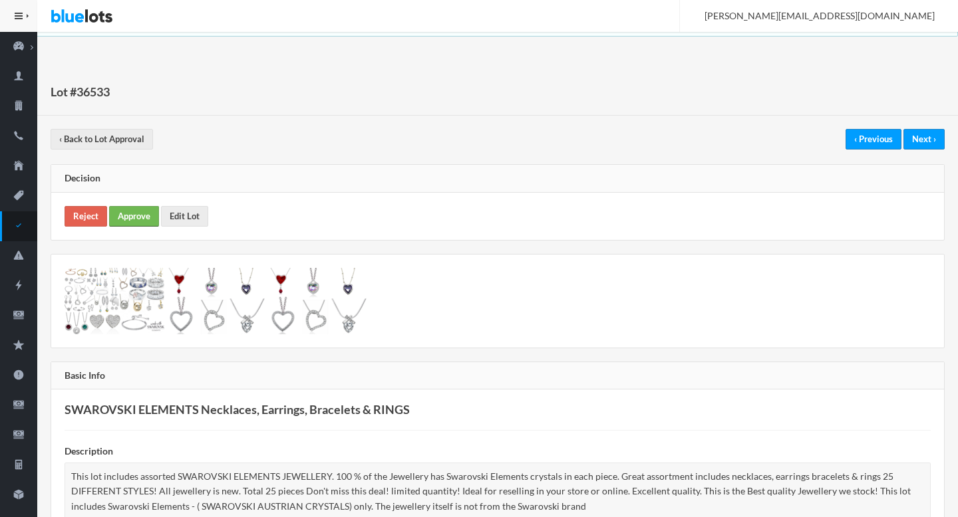
click at [141, 216] on link "Approve" at bounding box center [134, 216] width 50 height 21
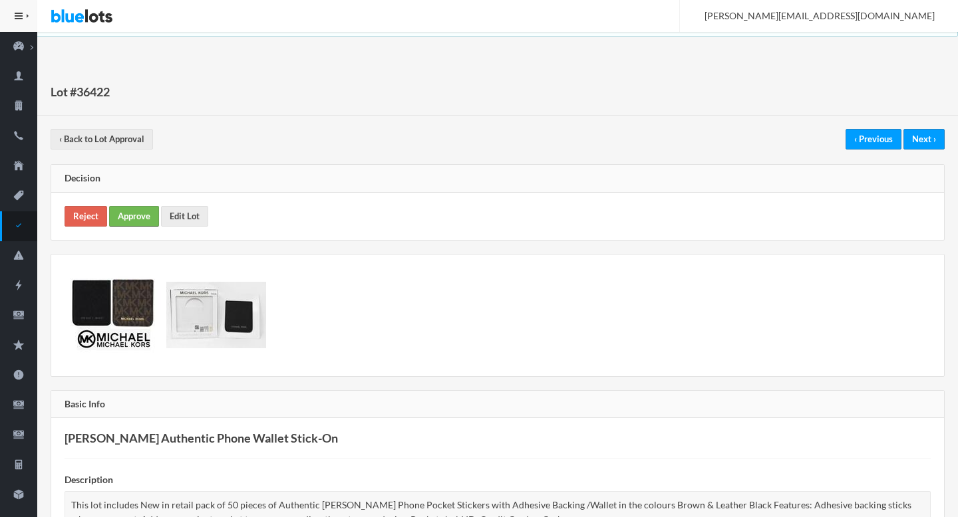
click at [146, 216] on link "Approve" at bounding box center [134, 216] width 50 height 21
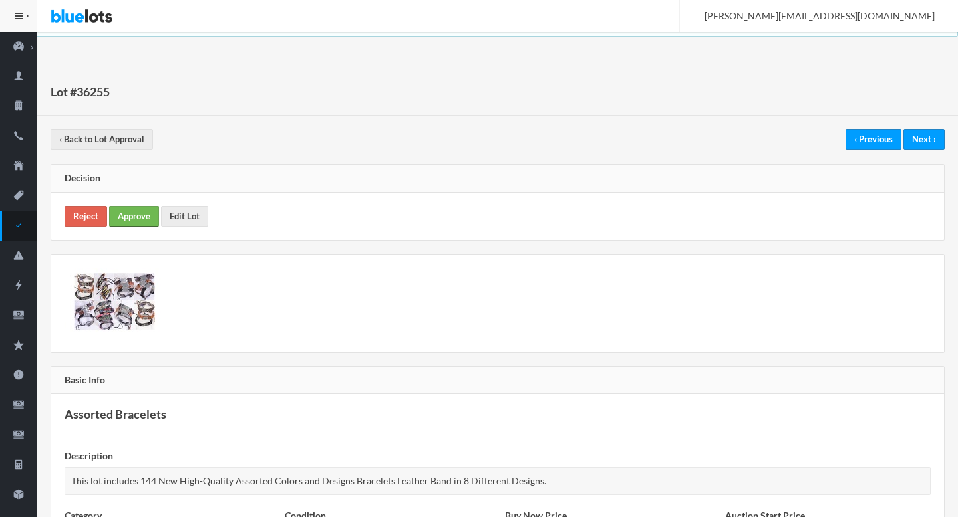
click at [143, 216] on link "Approve" at bounding box center [134, 216] width 50 height 21
click at [134, 209] on link "Approve" at bounding box center [134, 216] width 50 height 21
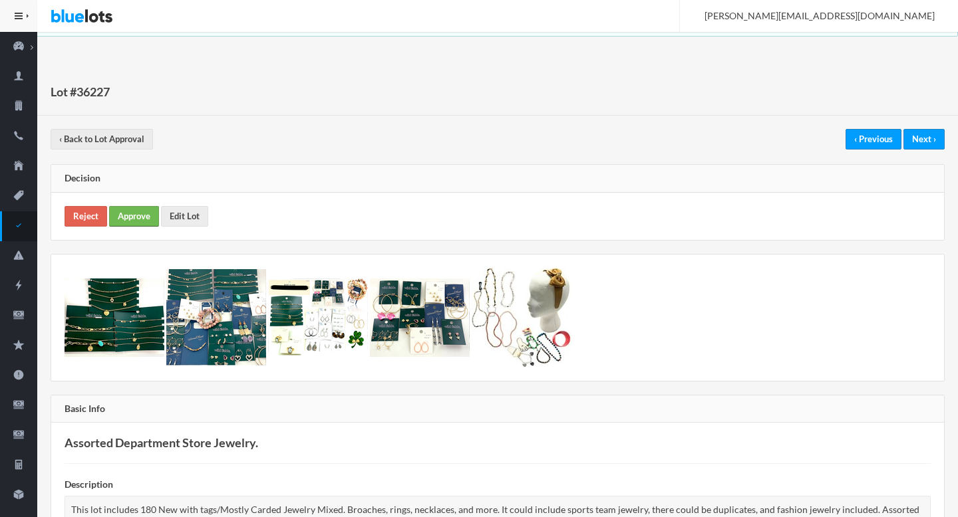
click at [150, 215] on link "Approve" at bounding box center [134, 216] width 50 height 21
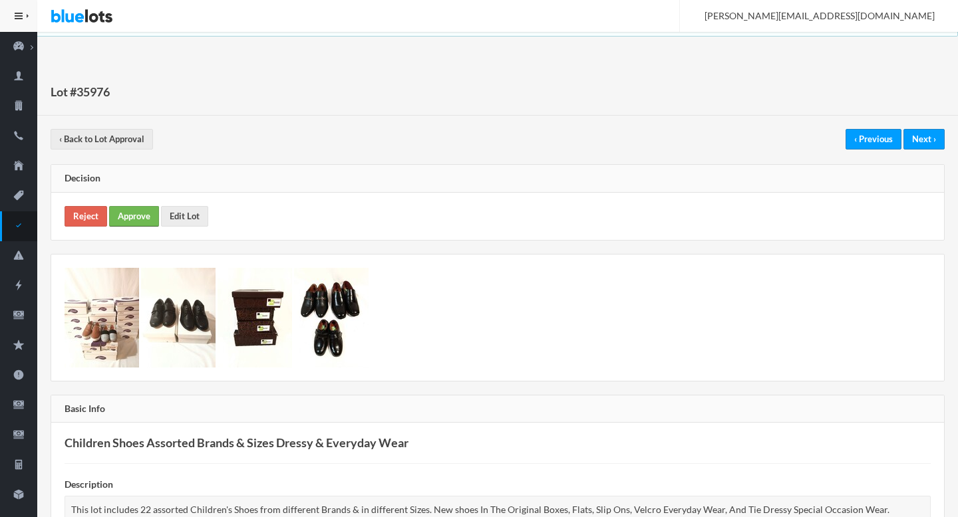
click at [139, 211] on link "Approve" at bounding box center [134, 216] width 50 height 21
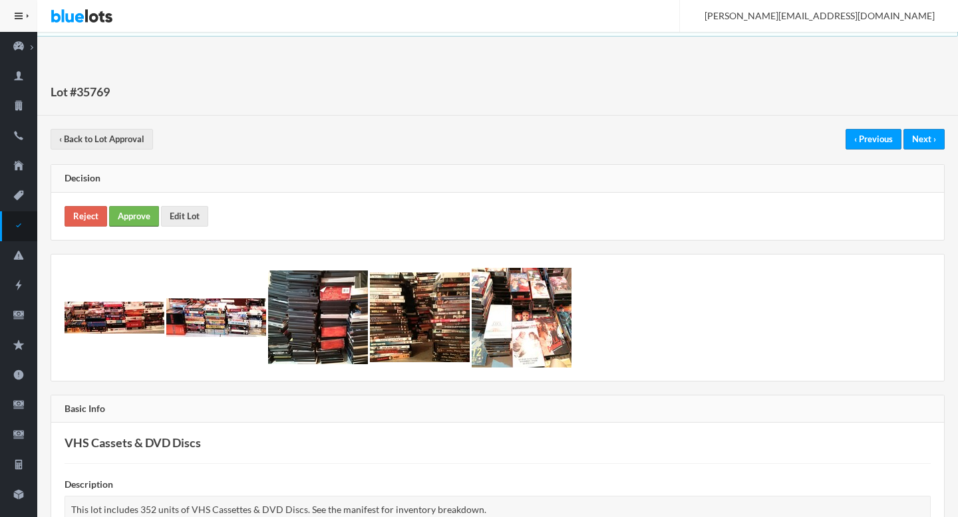
click at [138, 215] on link "Approve" at bounding box center [134, 216] width 50 height 21
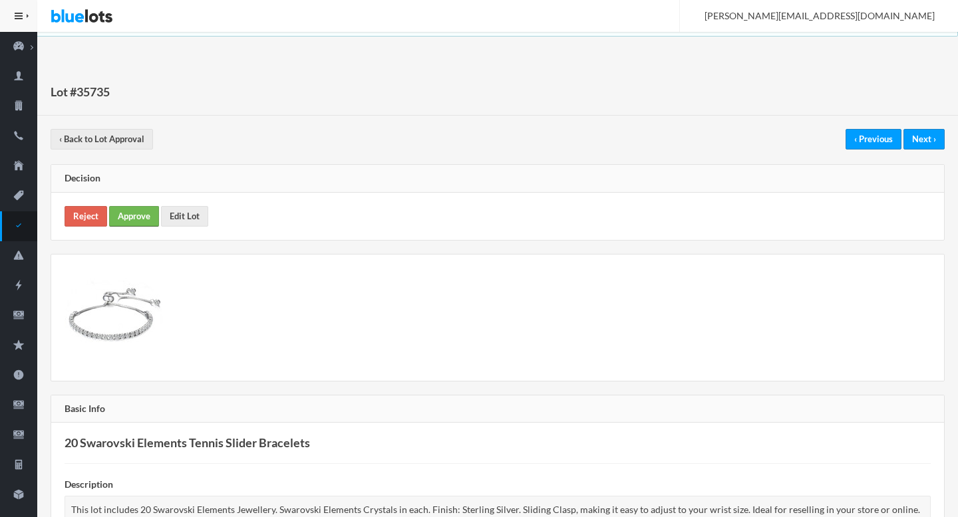
click at [149, 219] on link "Approve" at bounding box center [134, 216] width 50 height 21
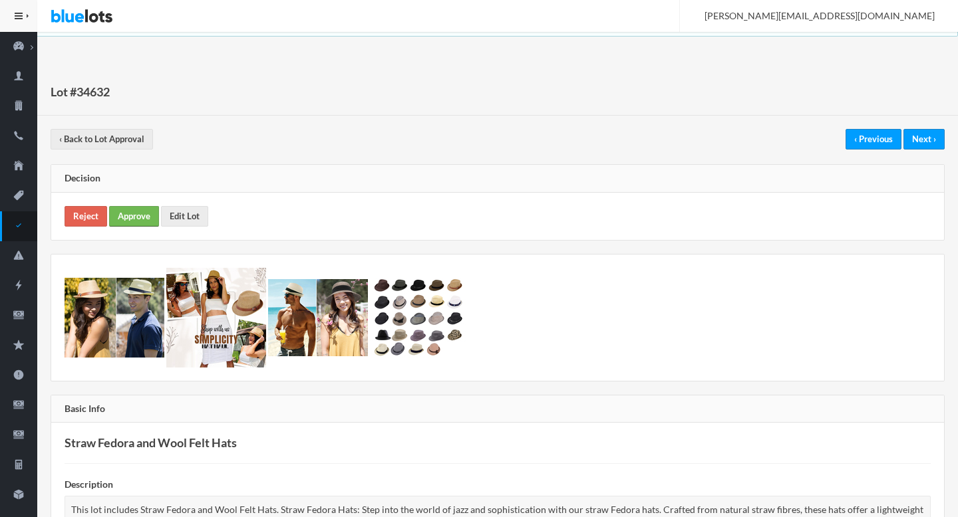
click at [142, 213] on link "Approve" at bounding box center [134, 216] width 50 height 21
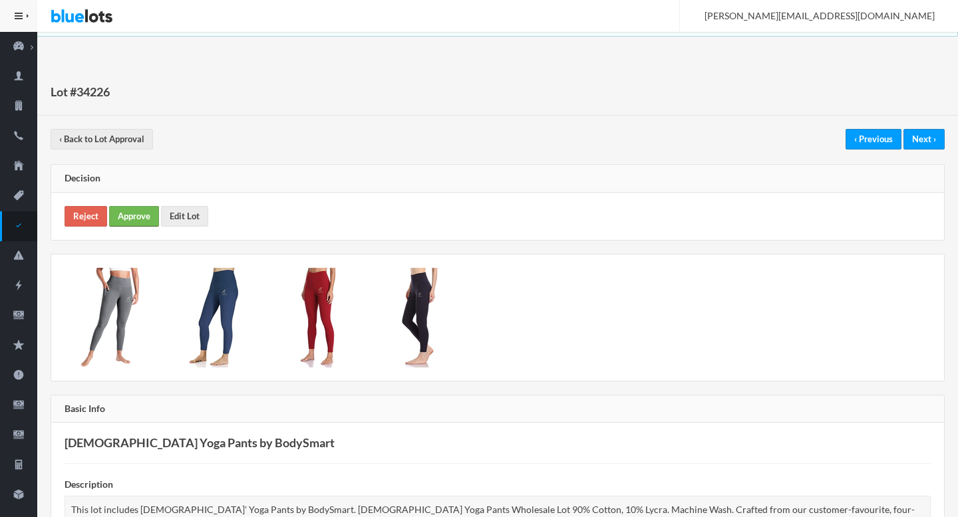
click at [145, 211] on link "Approve" at bounding box center [134, 216] width 50 height 21
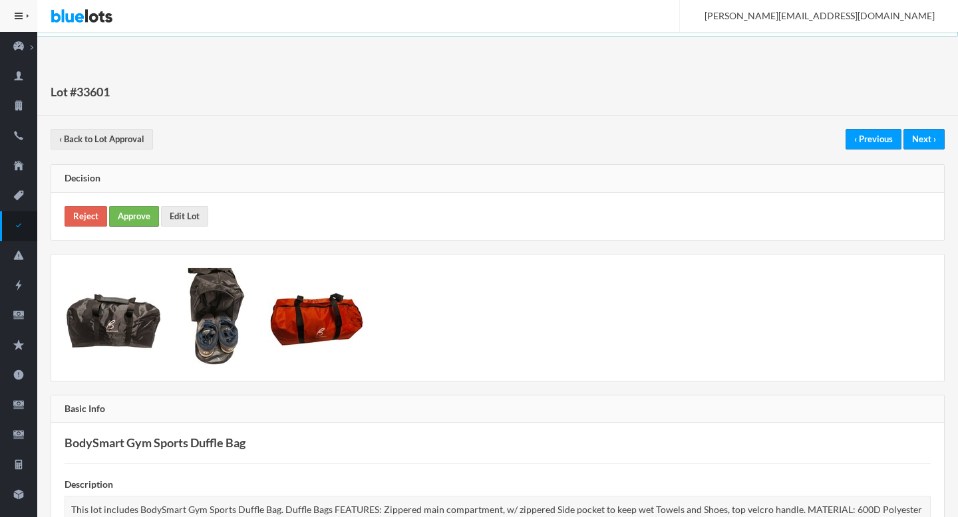
click at [132, 213] on link "Approve" at bounding box center [134, 216] width 50 height 21
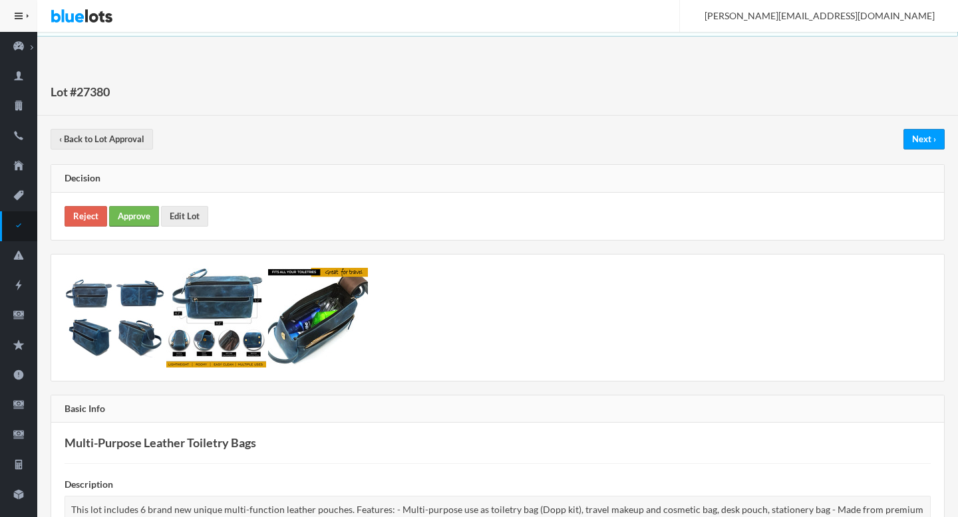
click at [139, 222] on link "Approve" at bounding box center [134, 216] width 50 height 21
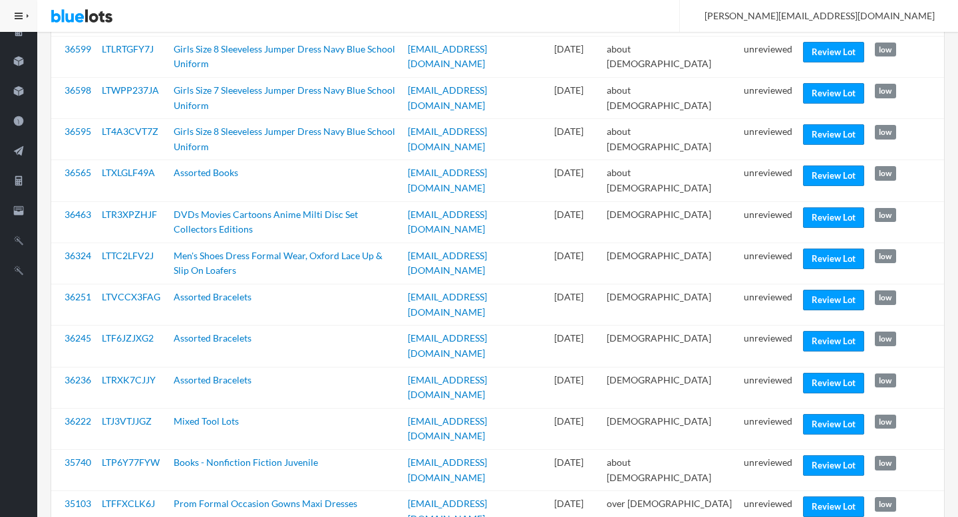
scroll to position [626, 0]
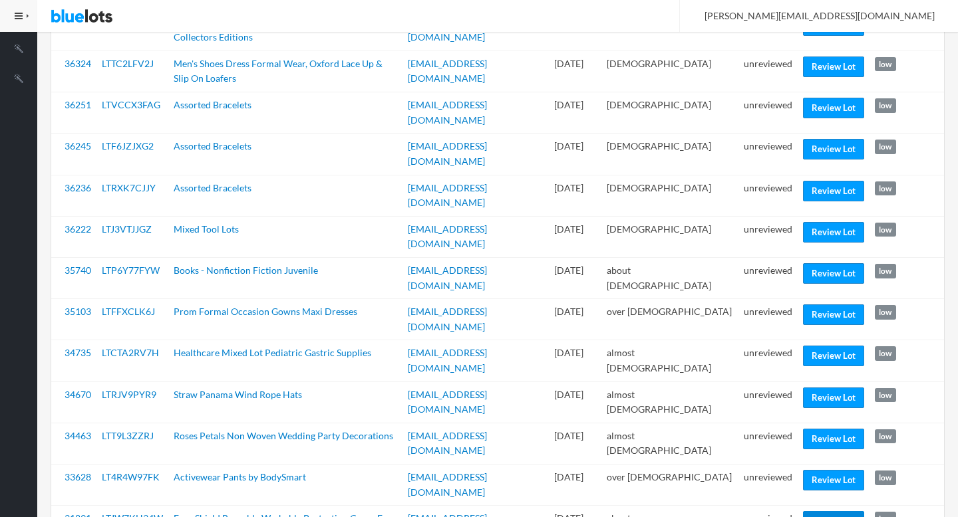
click at [833, 511] on link "Review Lot" at bounding box center [833, 521] width 61 height 21
click at [811, 470] on link "Review Lot" at bounding box center [833, 480] width 61 height 21
click at [826, 429] on link "Review Lot" at bounding box center [833, 439] width 61 height 21
click at [819, 388] on link "Review Lot" at bounding box center [833, 398] width 61 height 21
click at [831, 346] on link "Review Lot" at bounding box center [833, 356] width 61 height 21
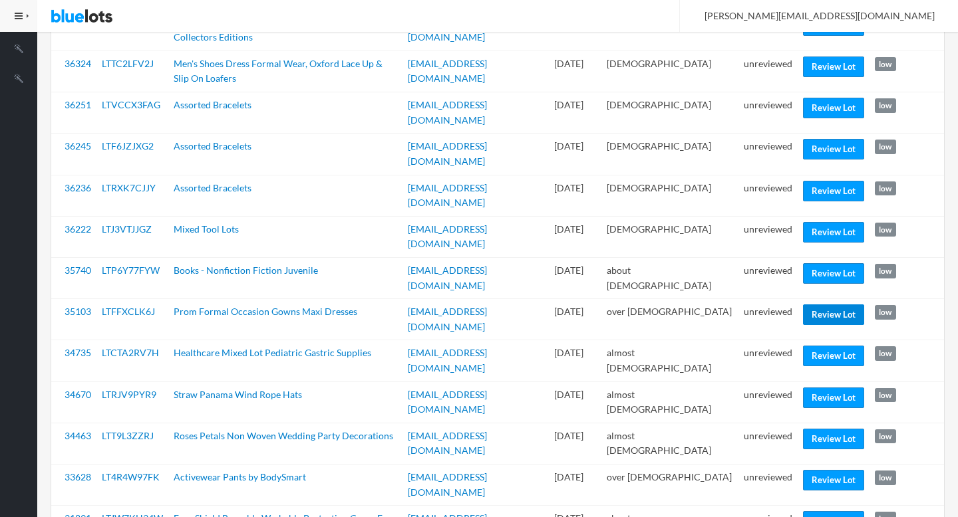
click at [828, 305] on link "Review Lot" at bounding box center [833, 315] width 61 height 21
click at [830, 263] on link "Review Lot" at bounding box center [833, 273] width 61 height 21
click at [827, 222] on link "Review Lot" at bounding box center [833, 232] width 61 height 21
click at [827, 181] on link "Review Lot" at bounding box center [833, 191] width 61 height 21
click at [827, 139] on link "Review Lot" at bounding box center [833, 149] width 61 height 21
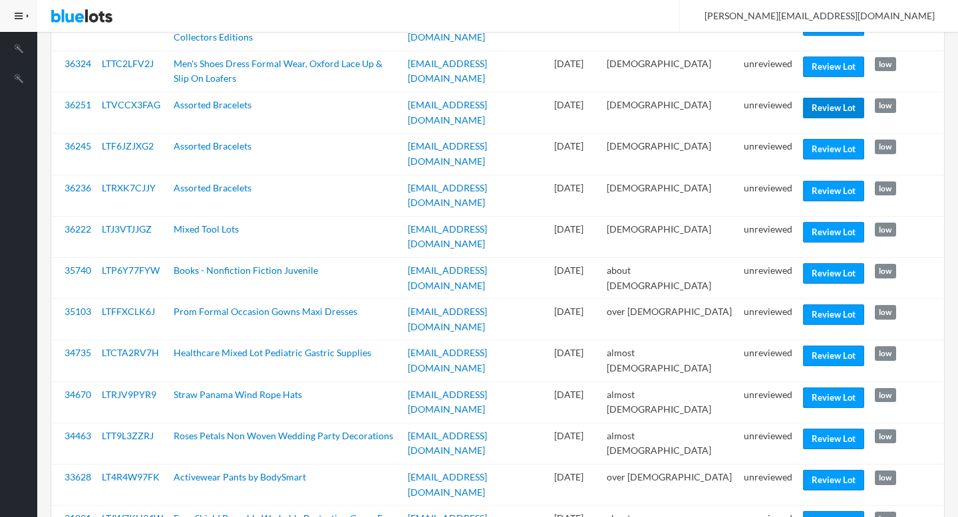
click at [827, 98] on link "Review Lot" at bounding box center [833, 108] width 61 height 21
click at [827, 57] on link "Review Lot" at bounding box center [833, 67] width 61 height 21
click at [753, 51] on td "unreviewed" at bounding box center [767, 71] width 59 height 41
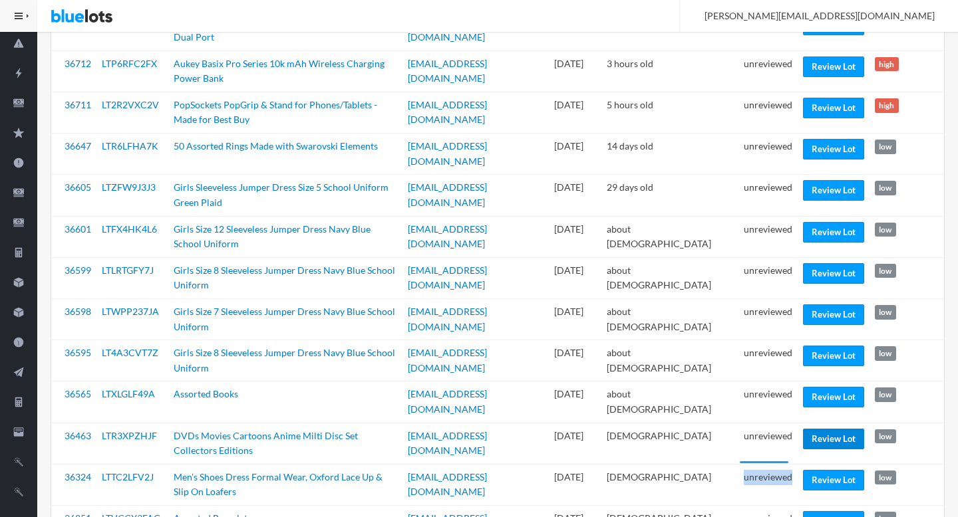
click at [831, 429] on link "Review Lot" at bounding box center [833, 439] width 61 height 21
click at [827, 387] on link "Review Lot" at bounding box center [833, 397] width 61 height 21
click at [828, 346] on link "Review Lot" at bounding box center [833, 356] width 61 height 21
click at [825, 305] on link "Review Lot" at bounding box center [833, 315] width 61 height 21
click at [824, 263] on link "Review Lot" at bounding box center [833, 273] width 61 height 21
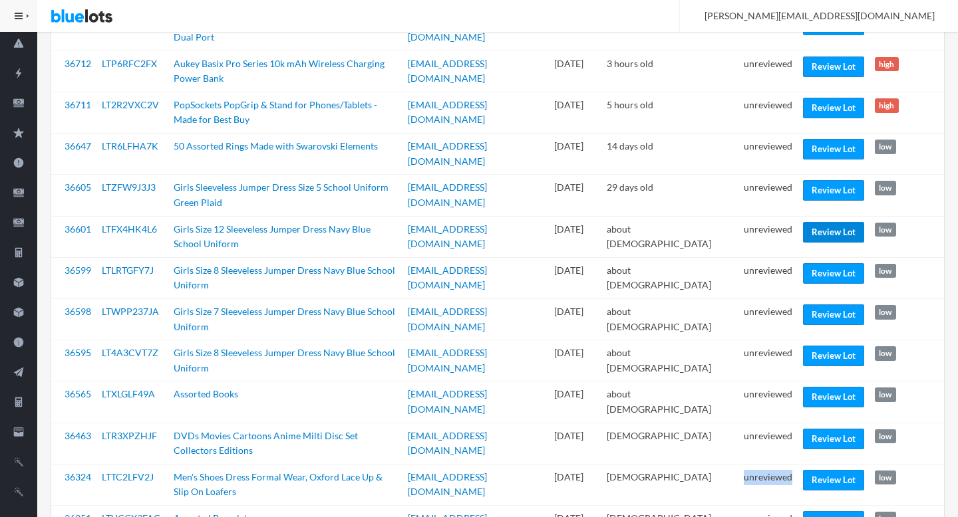
click at [825, 222] on link "Review Lot" at bounding box center [833, 232] width 61 height 21
click at [832, 180] on link "Review Lot" at bounding box center [833, 190] width 61 height 21
click at [832, 144] on link "Review Lot" at bounding box center [833, 149] width 61 height 21
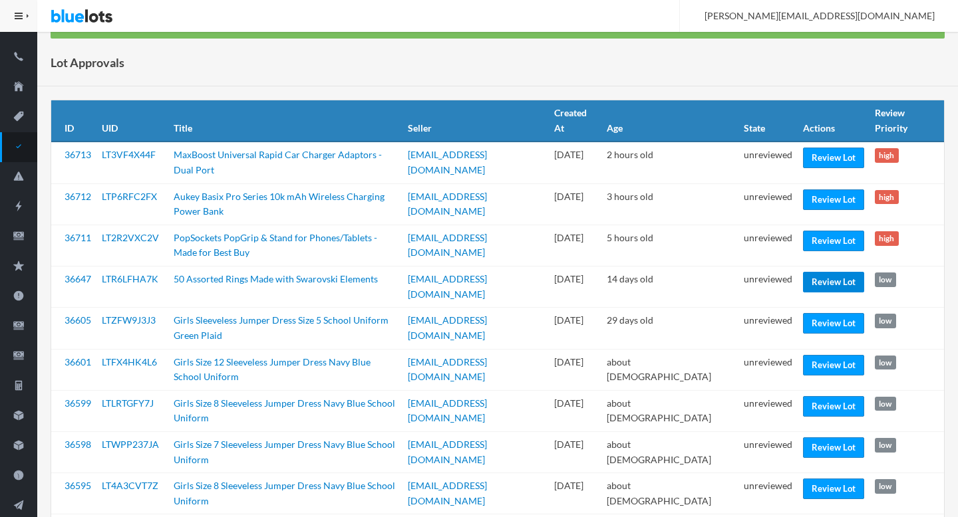
scroll to position [0, 0]
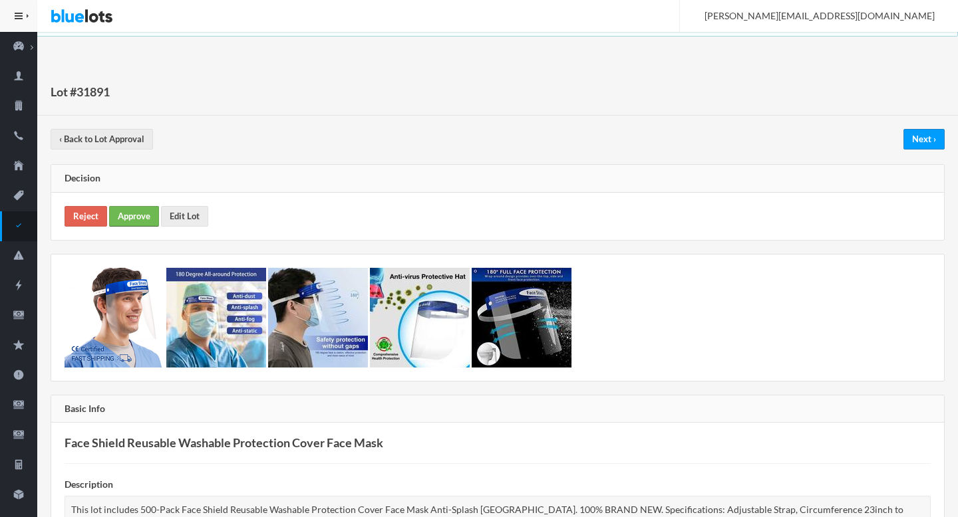
click at [138, 222] on link "Approve" at bounding box center [134, 216] width 50 height 21
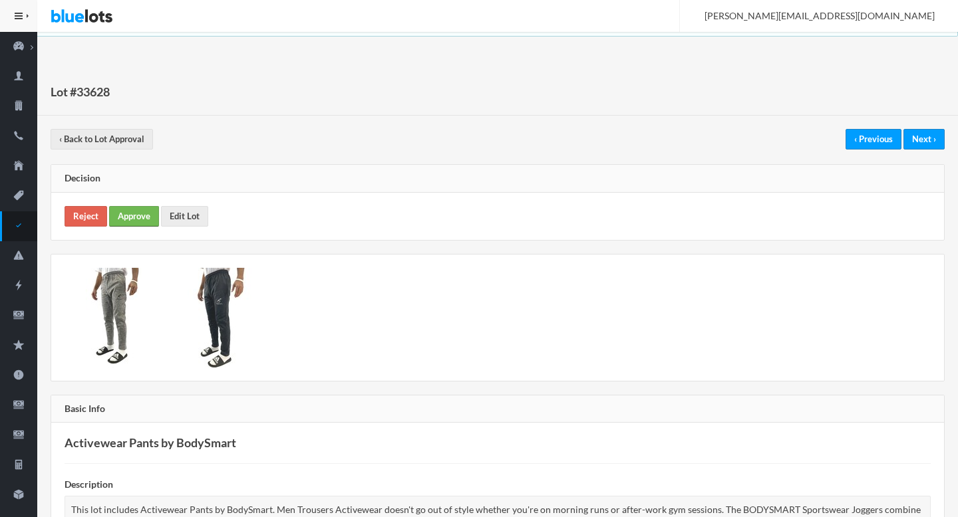
click at [144, 222] on link "Approve" at bounding box center [134, 216] width 50 height 21
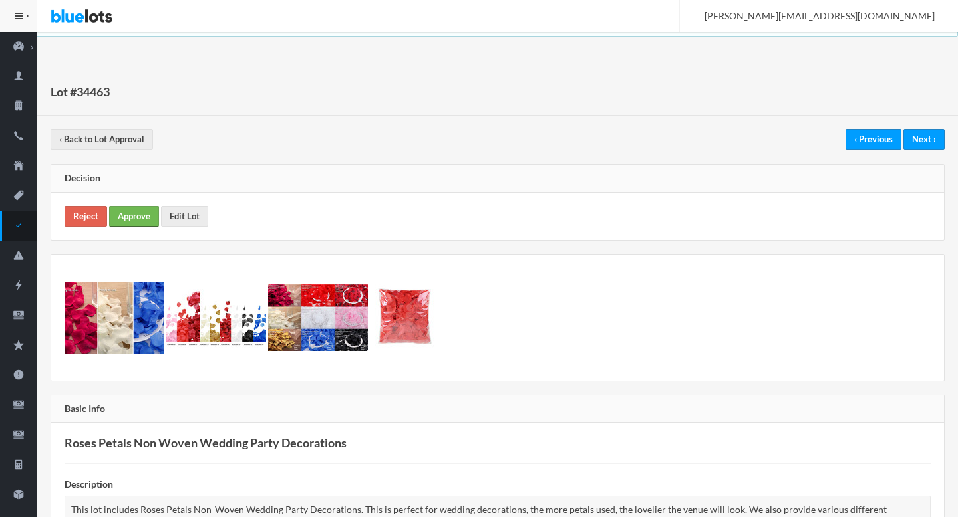
click at [140, 219] on link "Approve" at bounding box center [134, 216] width 50 height 21
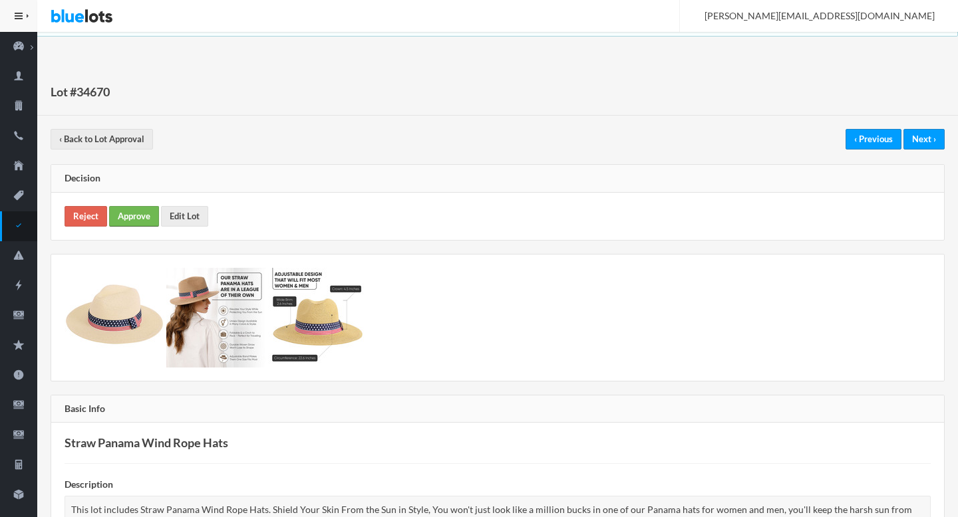
click at [137, 217] on link "Approve" at bounding box center [134, 216] width 50 height 21
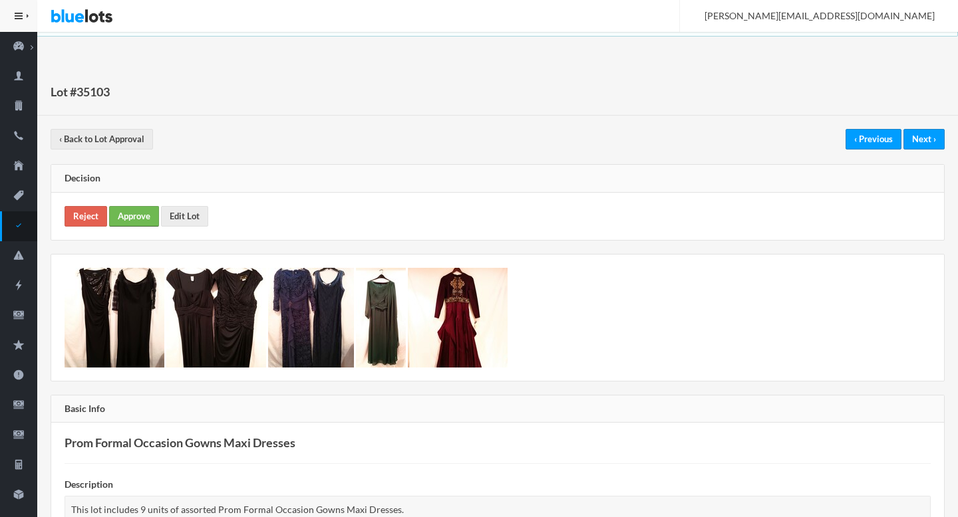
click at [133, 215] on link "Approve" at bounding box center [134, 216] width 50 height 21
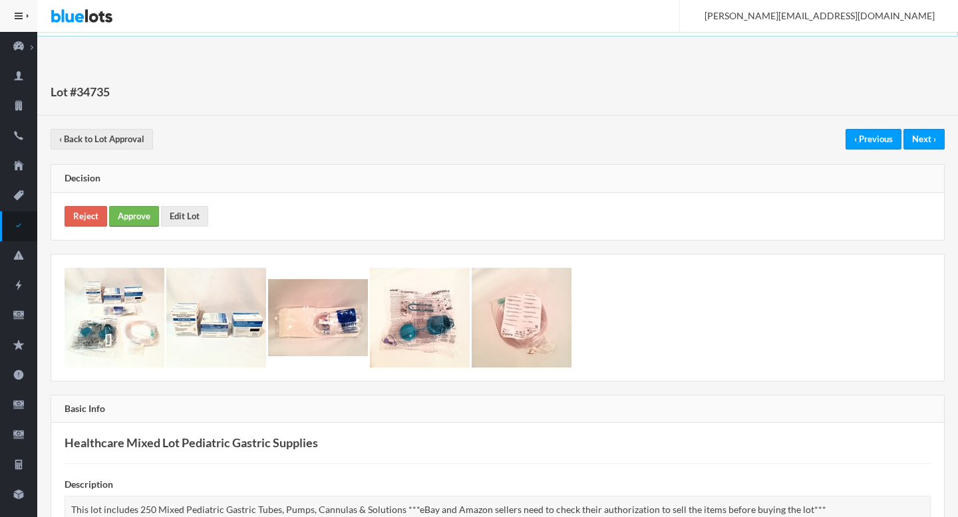
click at [130, 223] on link "Approve" at bounding box center [134, 216] width 50 height 21
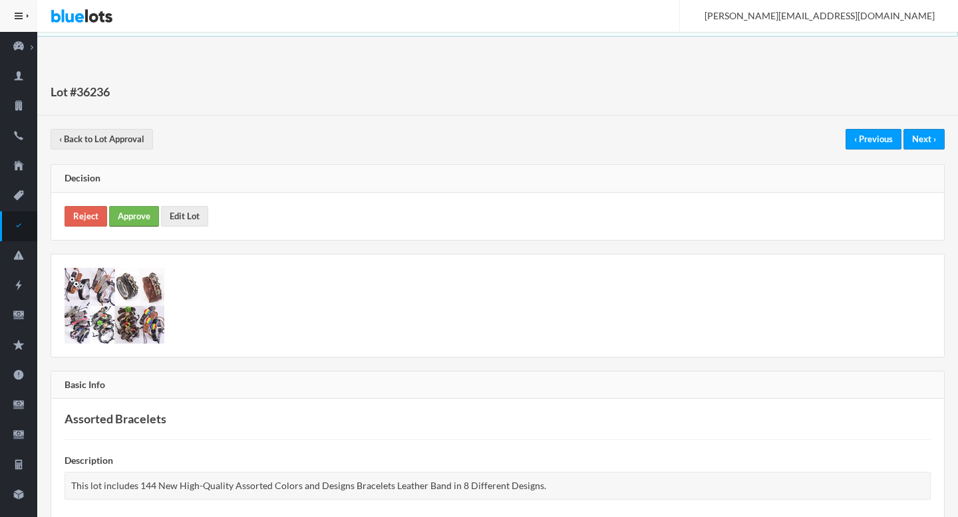
click at [126, 220] on link "Approve" at bounding box center [134, 216] width 50 height 21
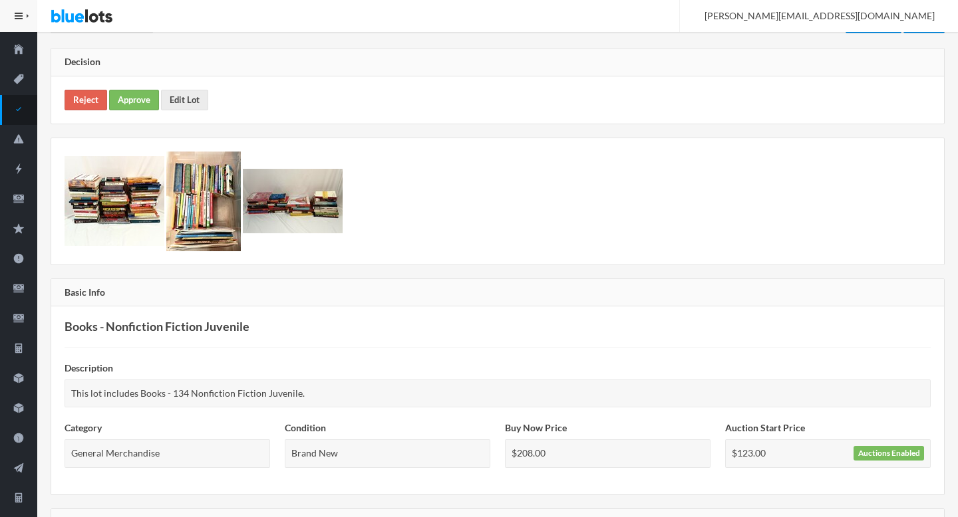
scroll to position [467, 0]
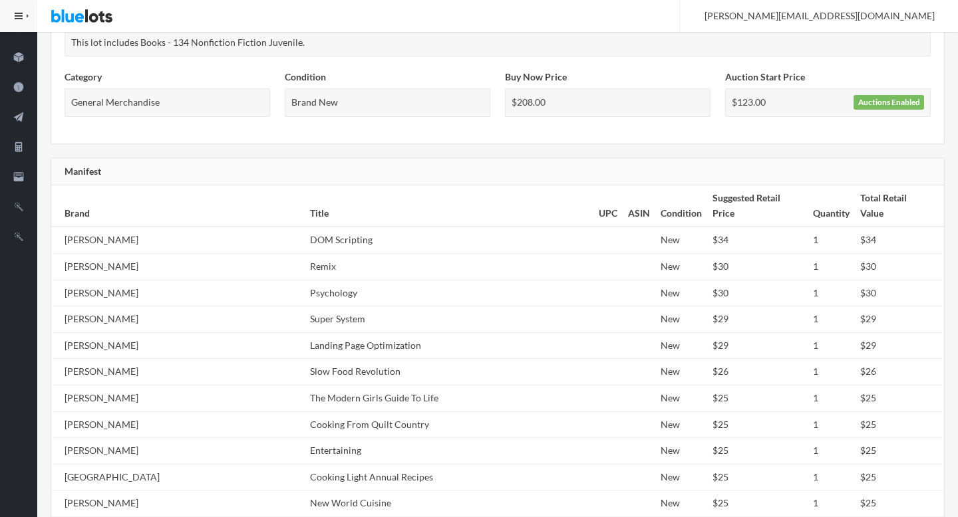
click at [388, 195] on th "Title" at bounding box center [449, 206] width 289 height 41
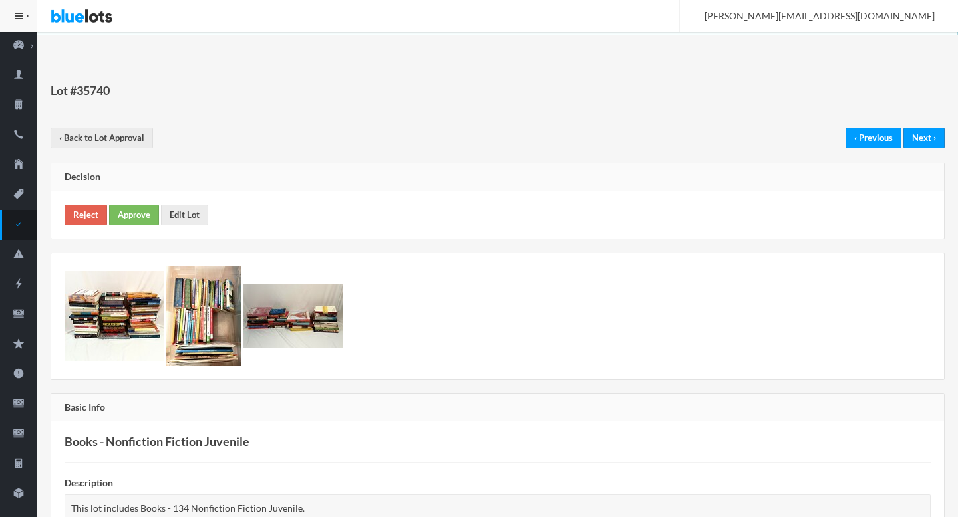
scroll to position [0, 0]
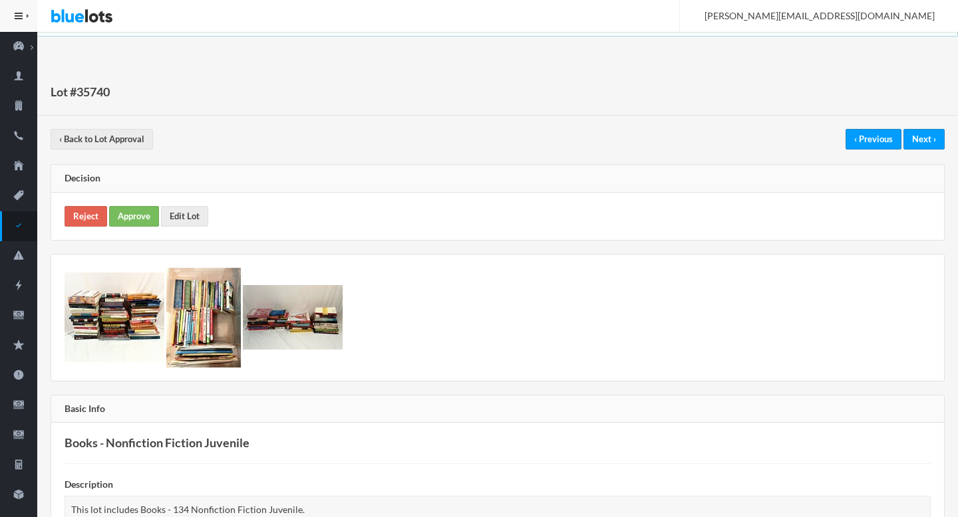
click at [123, 203] on div "Reject Approve Edit Lot" at bounding box center [497, 216] width 892 height 47
click at [129, 218] on link "Approve" at bounding box center [134, 216] width 50 height 21
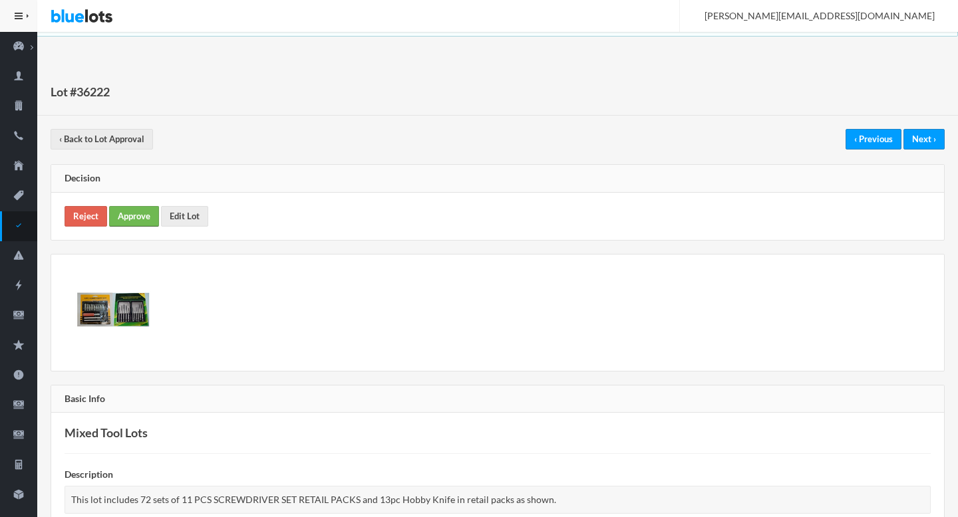
click at [140, 215] on link "Approve" at bounding box center [134, 216] width 50 height 21
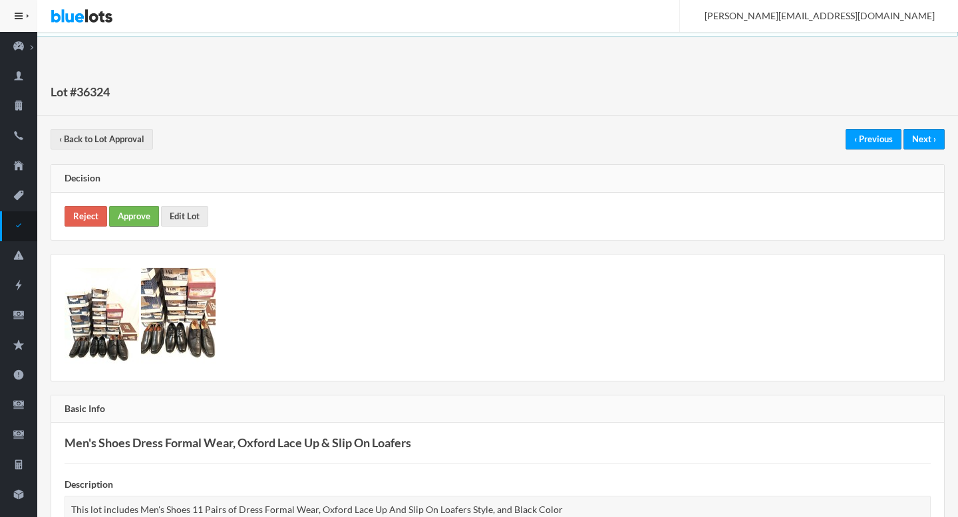
click at [133, 213] on link "Approve" at bounding box center [134, 216] width 50 height 21
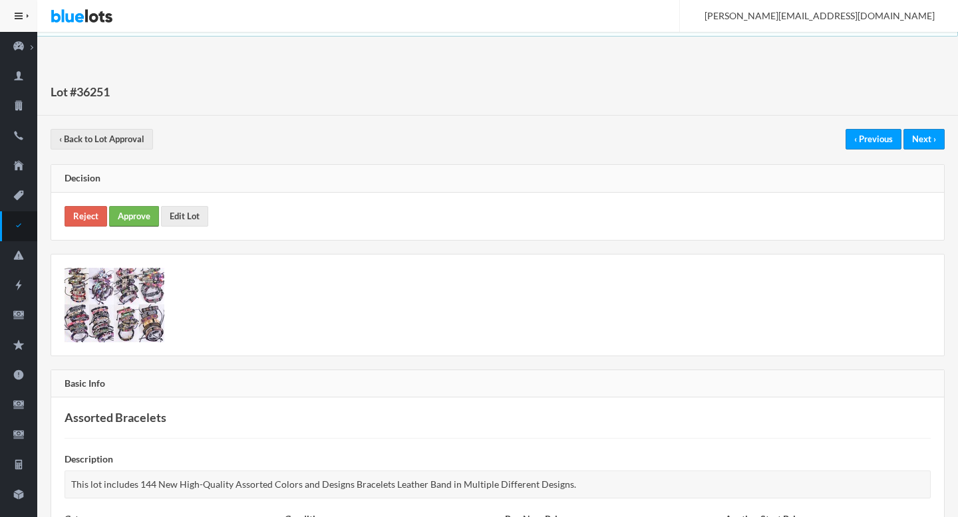
click at [126, 215] on link "Approve" at bounding box center [134, 216] width 50 height 21
click at [129, 208] on link "Approve" at bounding box center [134, 216] width 50 height 21
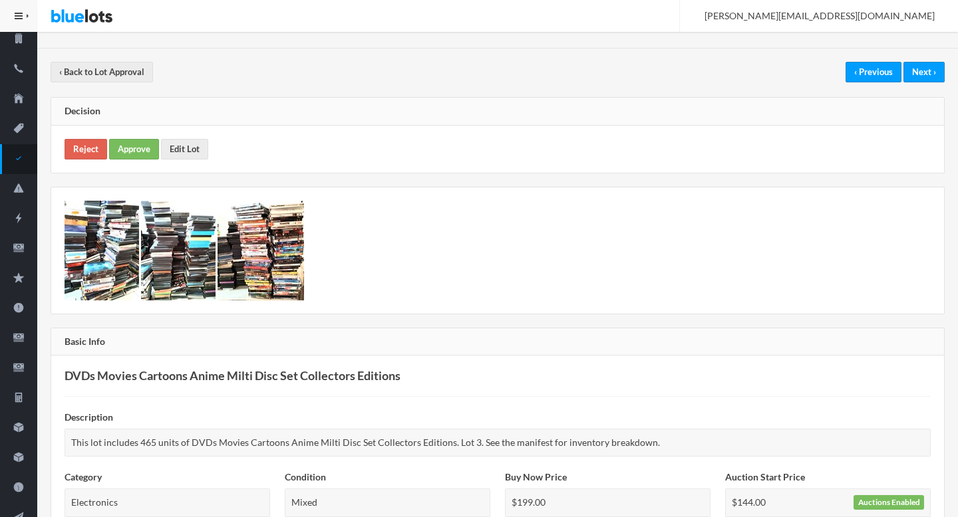
scroll to position [65, 0]
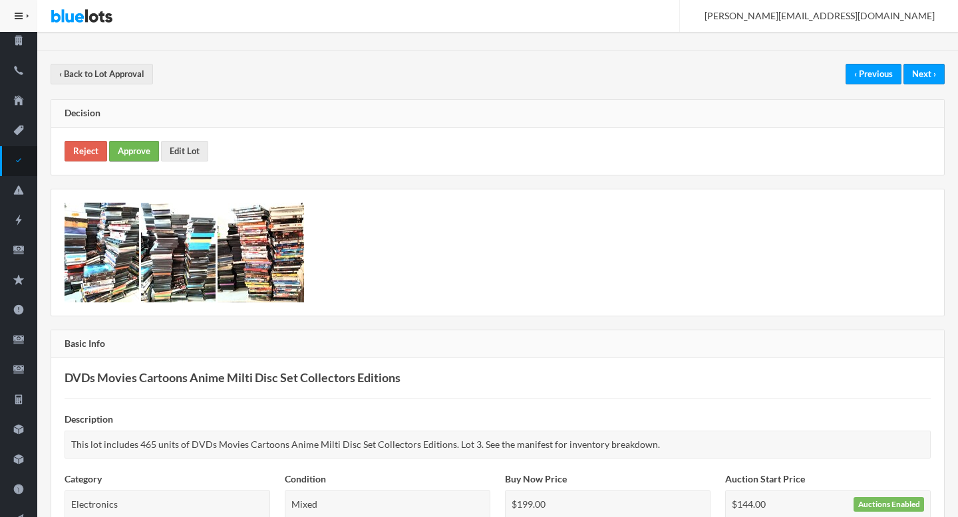
click at [122, 152] on link "Approve" at bounding box center [134, 151] width 50 height 21
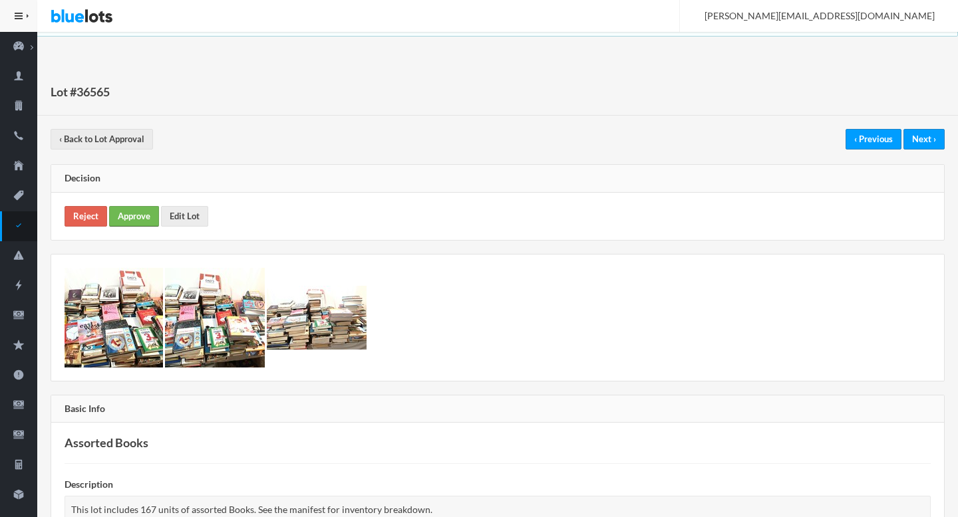
click at [130, 212] on link "Approve" at bounding box center [134, 216] width 50 height 21
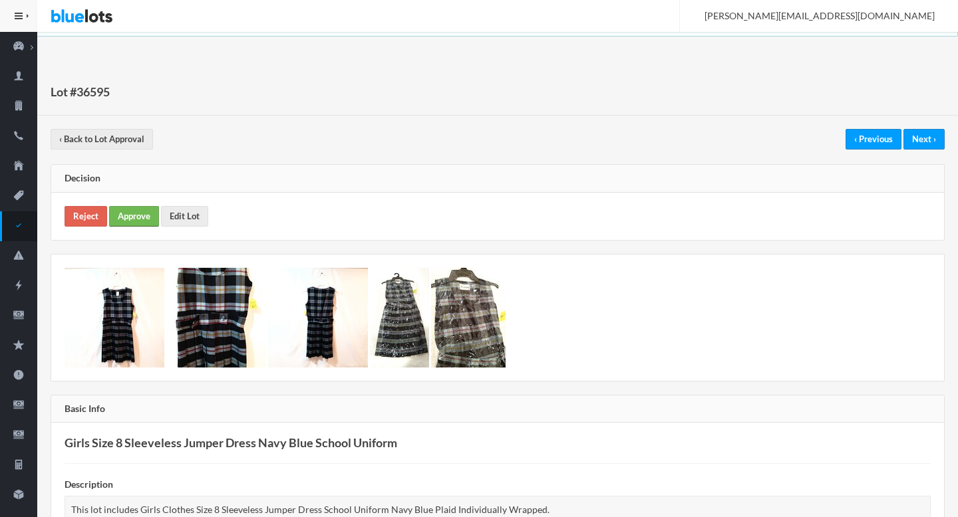
click at [128, 206] on link "Approve" at bounding box center [134, 216] width 50 height 21
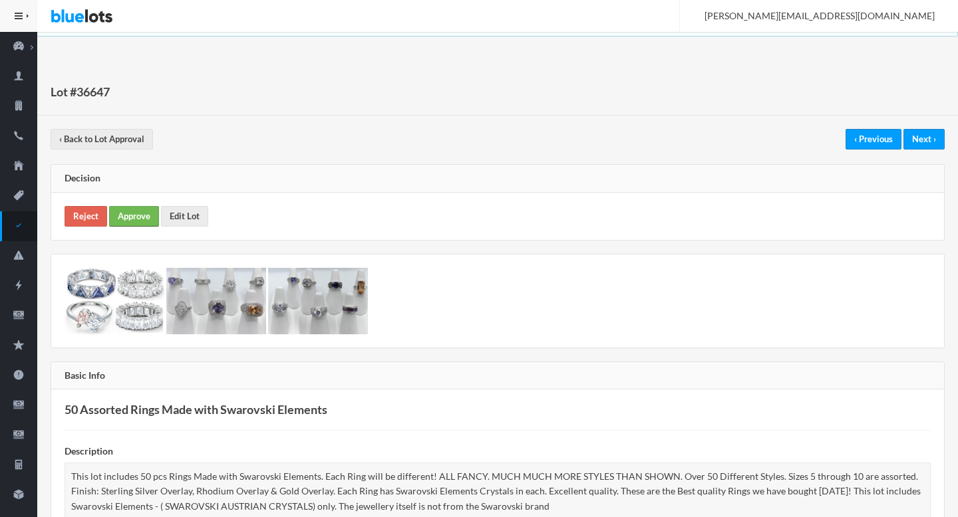
click at [123, 216] on link "Approve" at bounding box center [134, 216] width 50 height 21
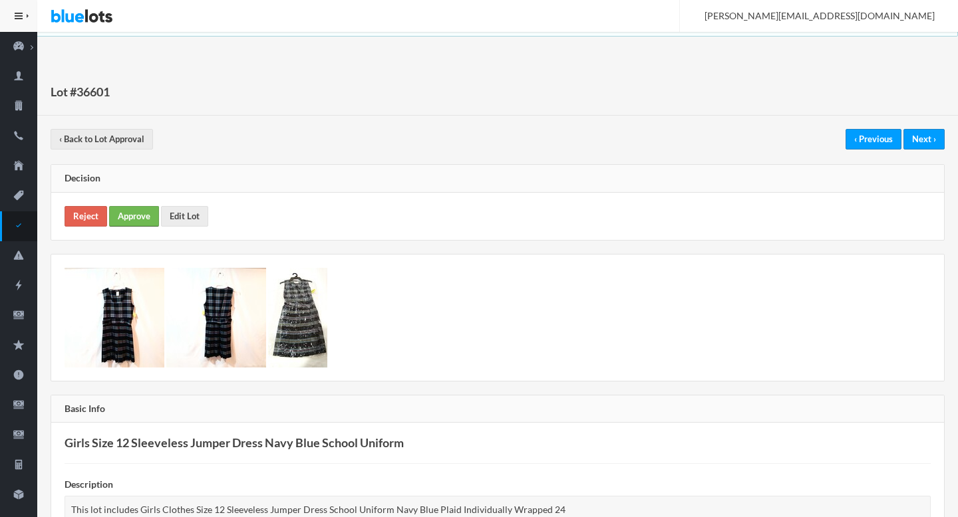
click at [135, 221] on link "Approve" at bounding box center [134, 216] width 50 height 21
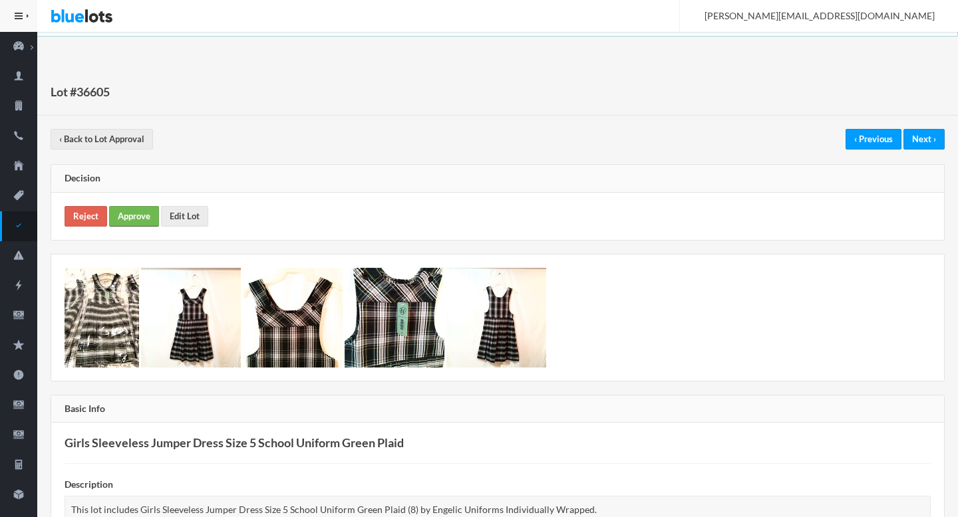
click at [130, 219] on link "Approve" at bounding box center [134, 216] width 50 height 21
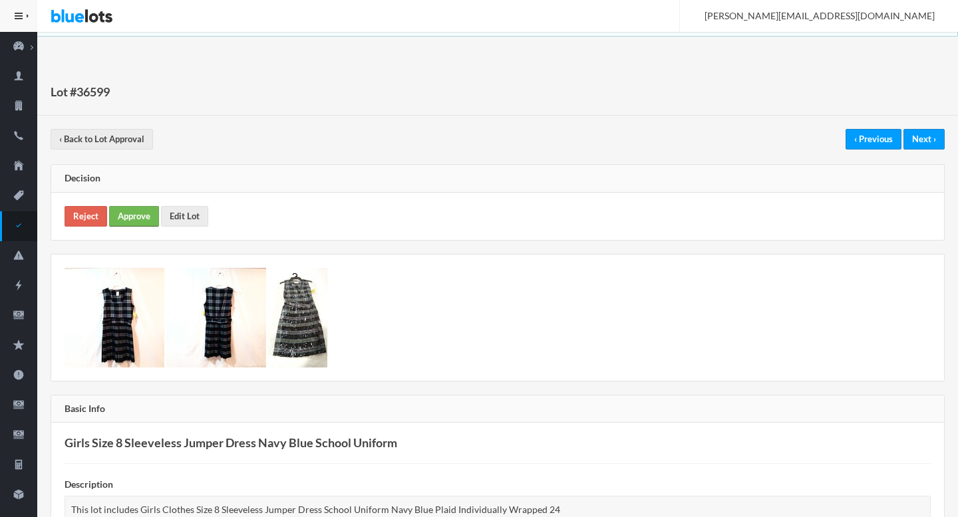
click at [142, 212] on link "Approve" at bounding box center [134, 216] width 50 height 21
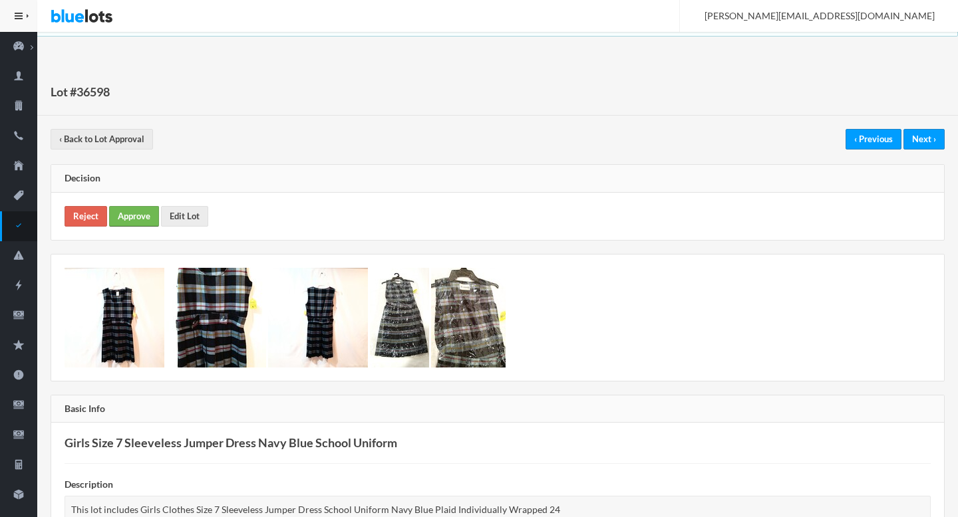
click at [140, 211] on link "Approve" at bounding box center [134, 216] width 50 height 21
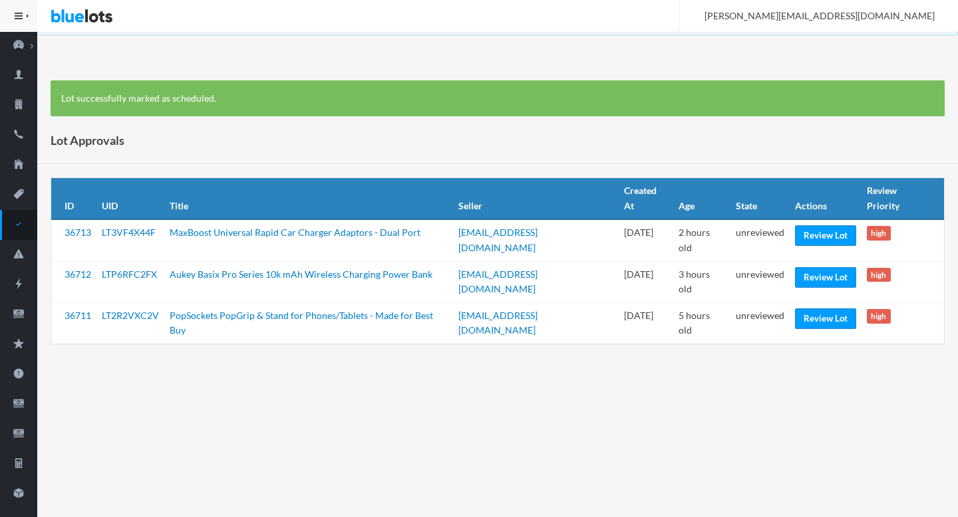
scroll to position [3, 0]
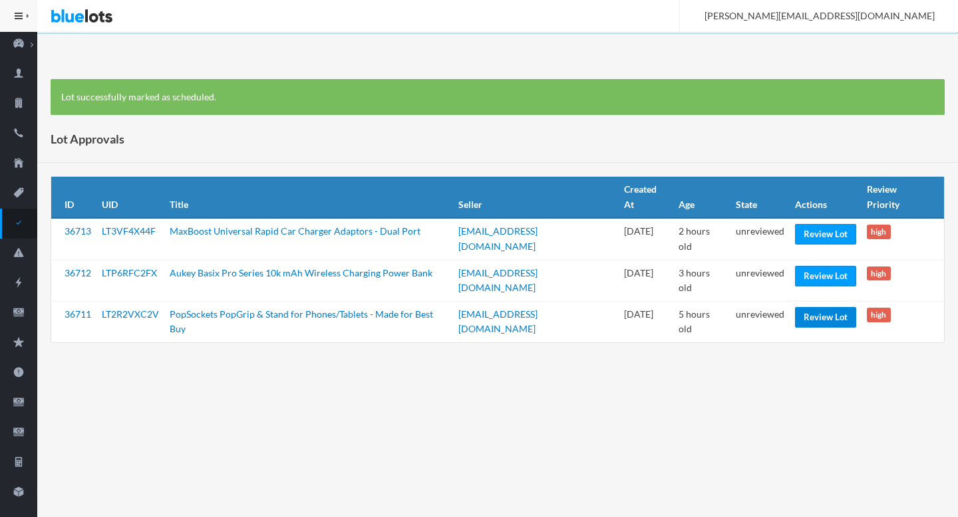
click at [806, 307] on link "Review Lot" at bounding box center [825, 317] width 61 height 21
click at [803, 266] on link "Review Lot" at bounding box center [825, 276] width 61 height 21
click at [813, 224] on link "Review Lot" at bounding box center [825, 234] width 61 height 21
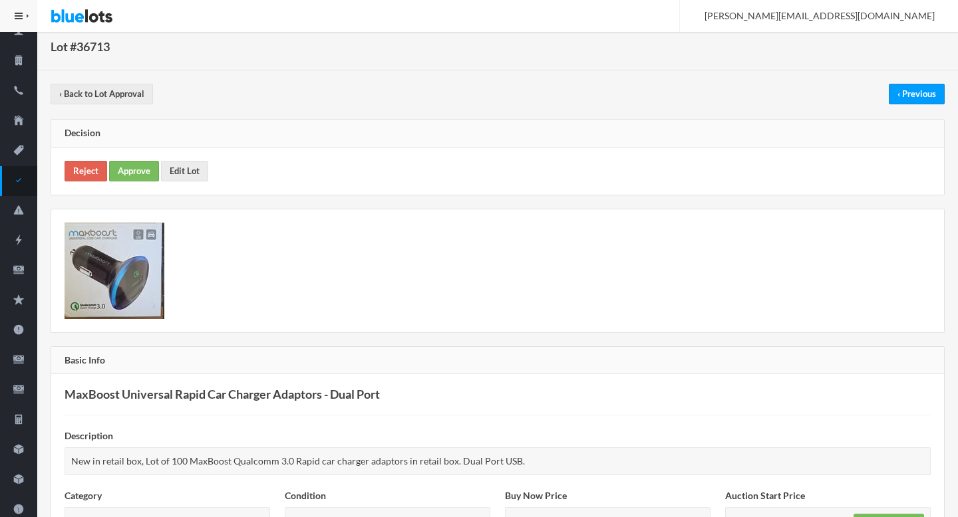
scroll to position [48, 0]
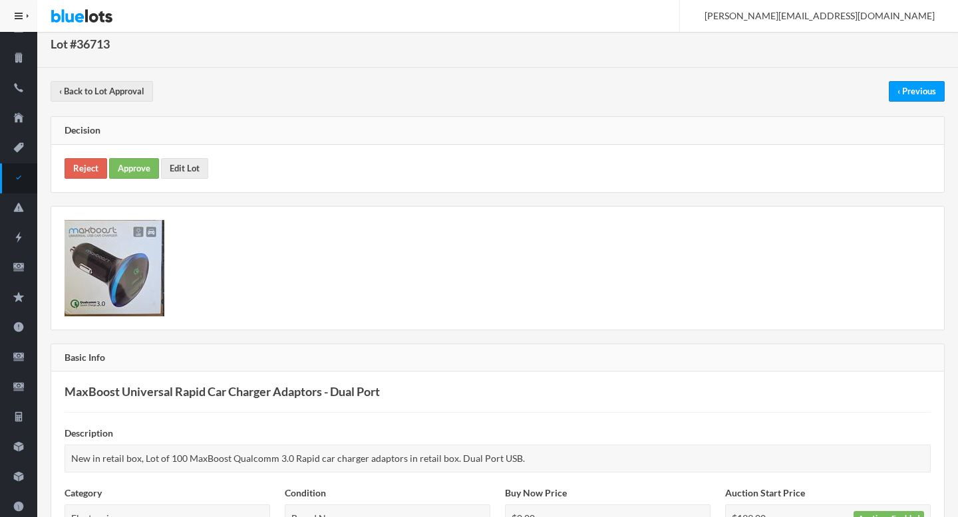
click at [114, 260] on img at bounding box center [115, 268] width 100 height 96
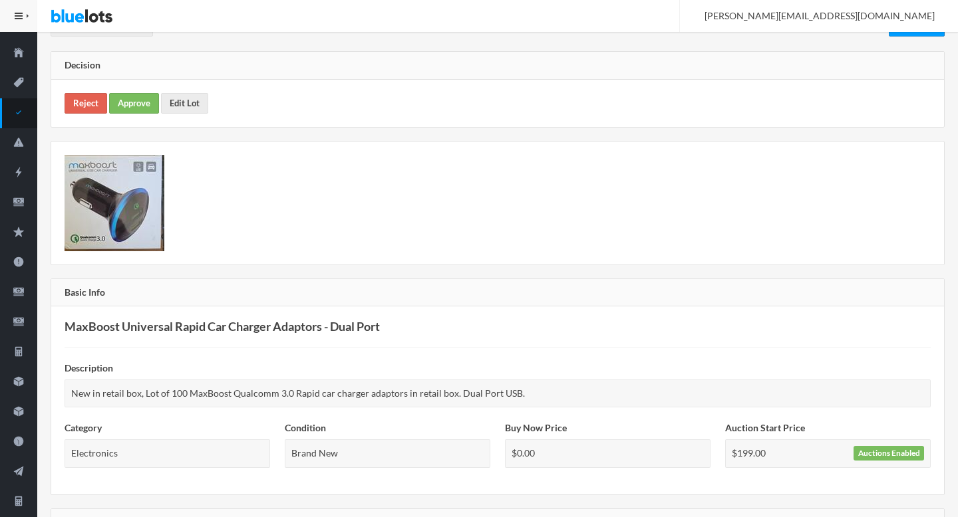
scroll to position [0, 0]
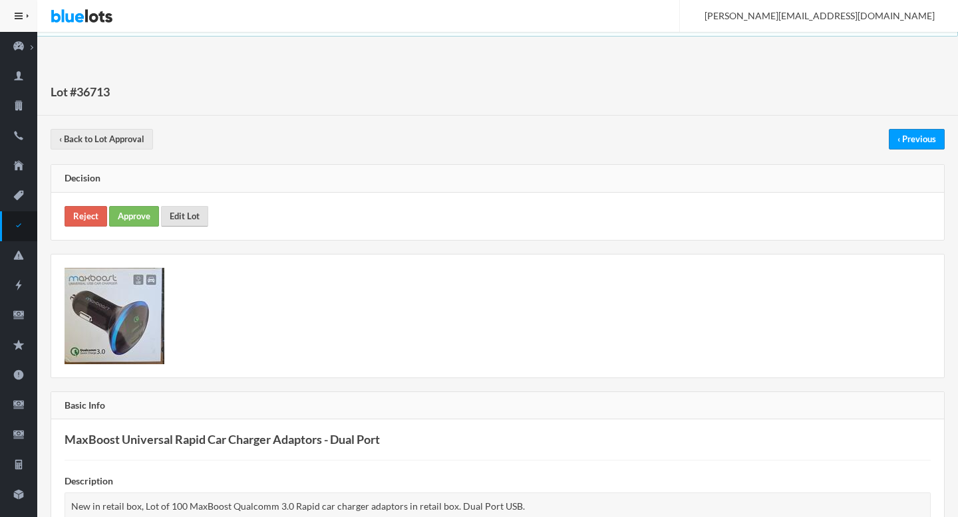
click at [186, 212] on link "Edit Lot" at bounding box center [184, 216] width 47 height 21
click at [147, 213] on link "Approve" at bounding box center [134, 216] width 50 height 21
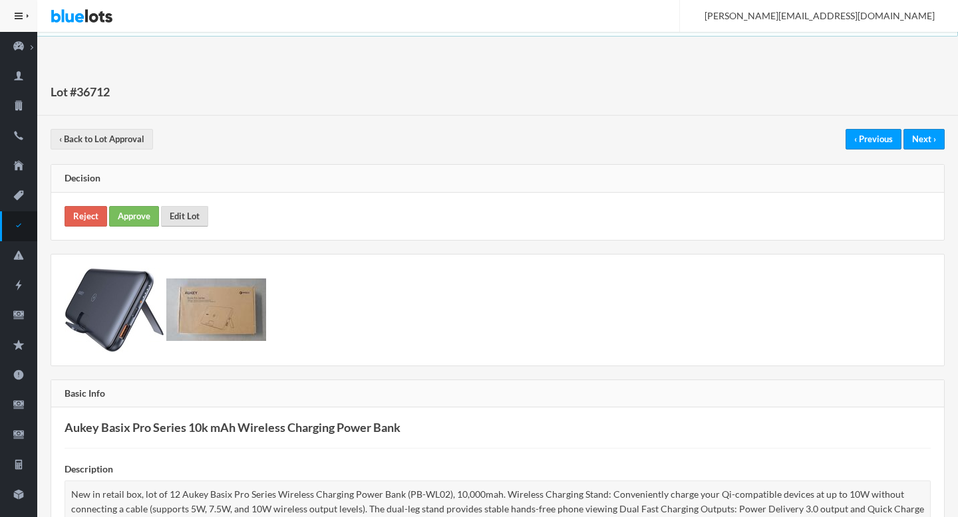
click at [184, 223] on link "Edit Lot" at bounding box center [184, 216] width 47 height 21
click at [137, 217] on link "Approve" at bounding box center [134, 216] width 50 height 21
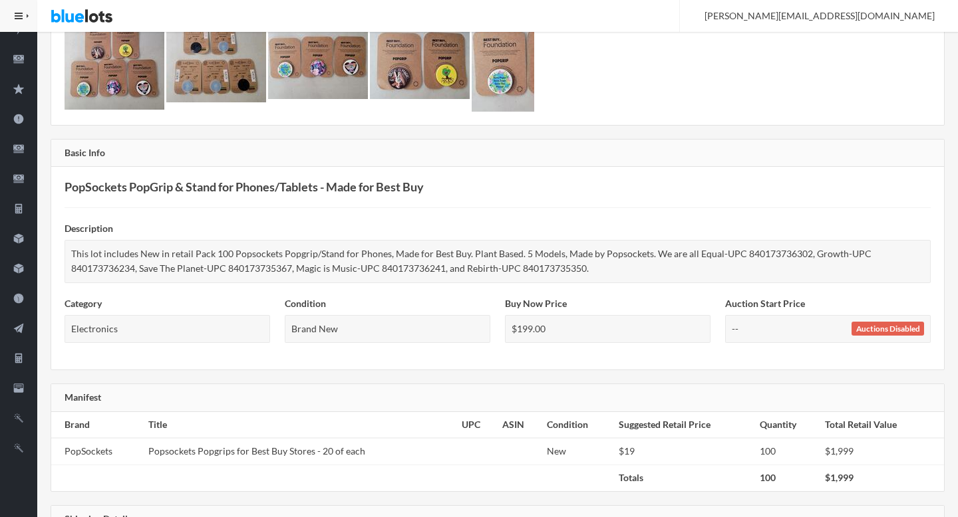
scroll to position [94, 0]
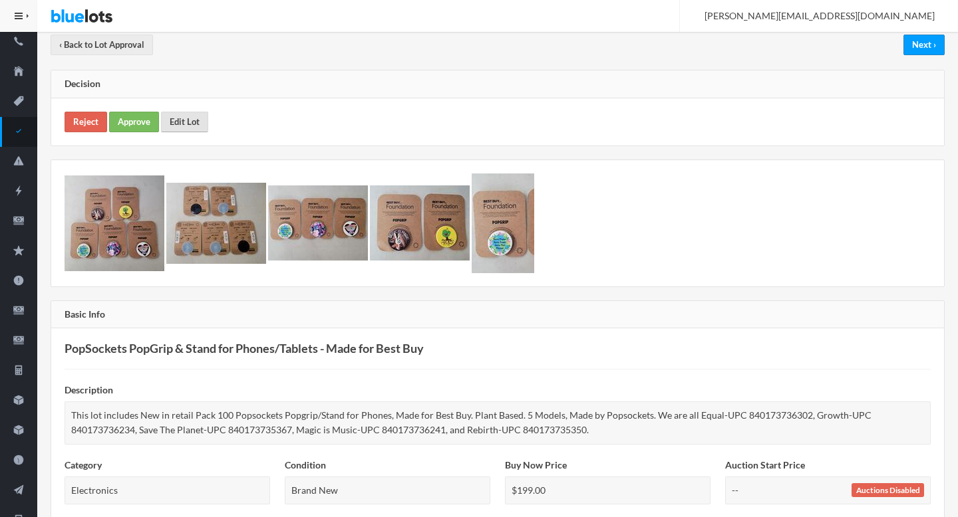
click at [190, 125] on link "Edit Lot" at bounding box center [184, 122] width 47 height 21
click at [142, 126] on link "Approve" at bounding box center [134, 122] width 50 height 21
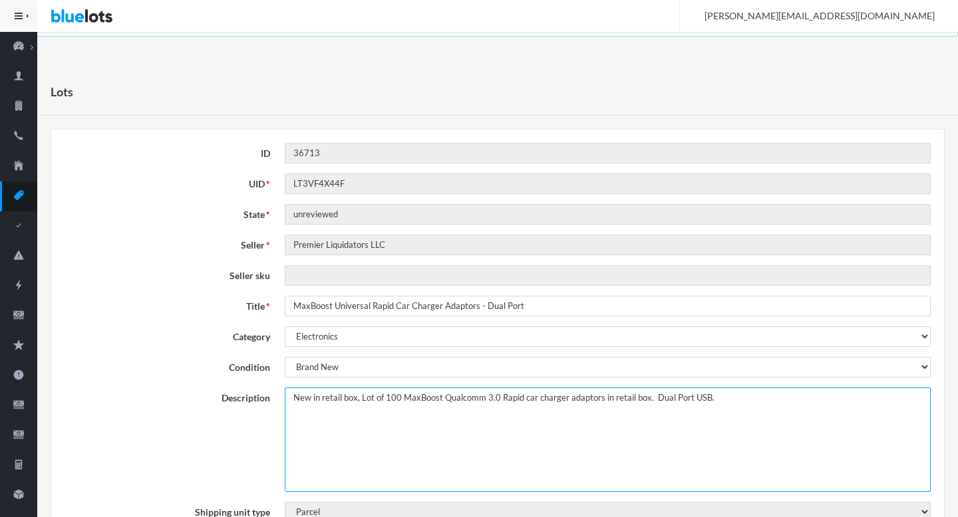
click at [294, 396] on textarea "New in retail box, Lot of 100 MaxBoost Qualcomm 3.0 Rapid car charger adaptors …" at bounding box center [608, 440] width 646 height 104
type textarea "This lot New in retail box, Lot of 100 MaxBoost Qualcomm 3.0 Rapid car charger …"
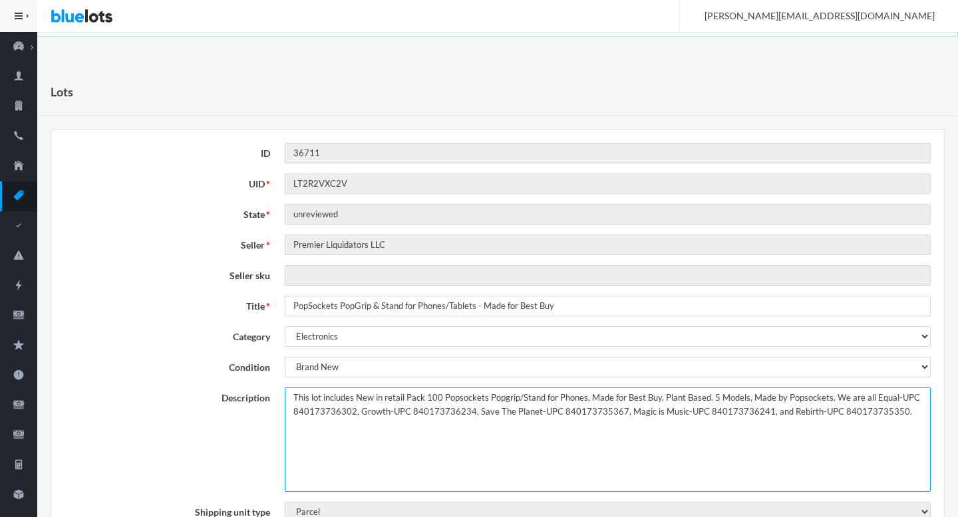
click at [466, 426] on textarea "This lot includes New in retail Pack 100 Popsockets Popgrip/Stand for Phones, M…" at bounding box center [608, 440] width 646 height 104
click at [668, 438] on textarea "This lot includes New in retail Pack 100 Popsockets Popgrip/Stand for Phones, M…" at bounding box center [608, 440] width 646 height 104
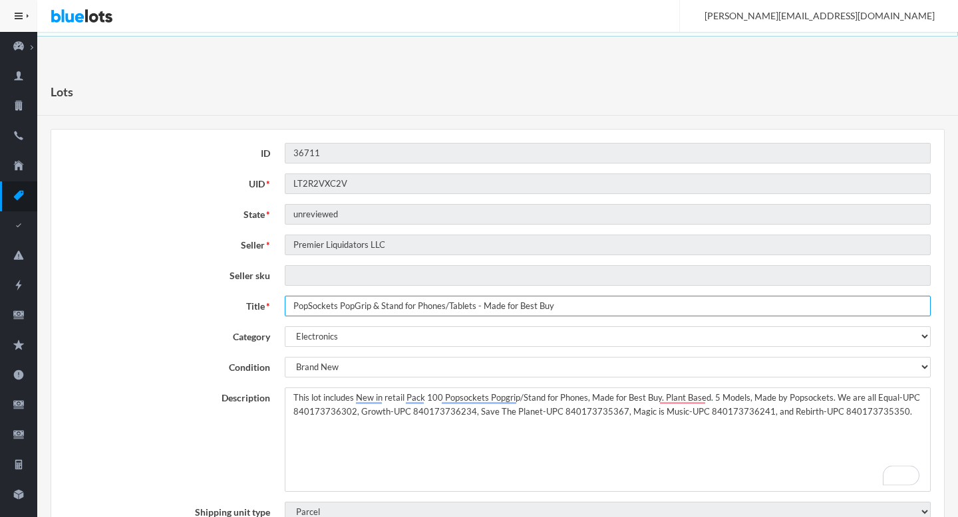
click at [556, 305] on input "PopSockets PopGrip & Stand for Phones/Tablets - Made for Best Buy" at bounding box center [608, 306] width 646 height 21
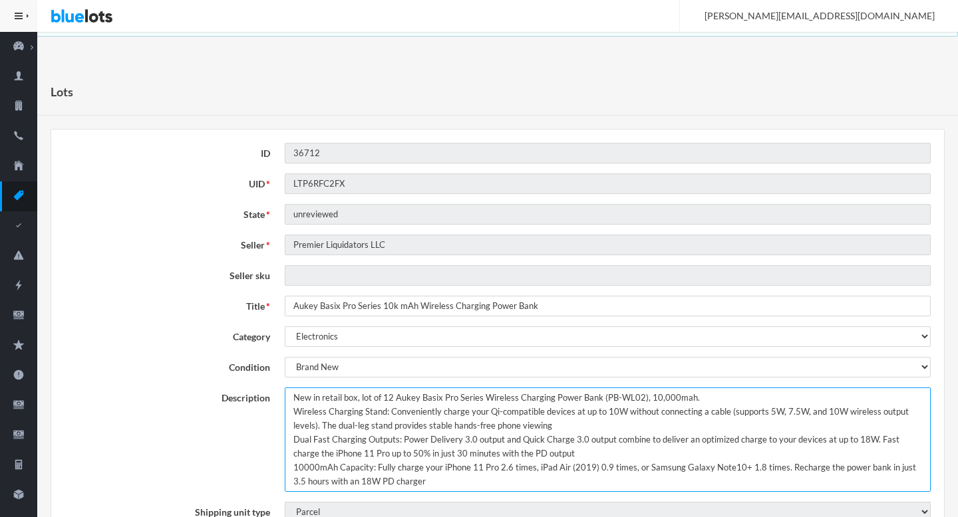
click at [291, 398] on textarea "New in retail box, lot of 12 Aukey Basix Pro Series Wireless Charging Power Ban…" at bounding box center [608, 440] width 646 height 104
paste textarea "This lot includes"
click at [427, 399] on textarea "New in retail box, lot of 12 Aukey Basix Pro Series Wireless Charging Power Ban…" at bounding box center [608, 440] width 646 height 104
drag, startPoint x: 427, startPoint y: 399, endPoint x: 434, endPoint y: 399, distance: 7.3
click at [434, 399] on textarea "New in retail box, lot of 12 Aukey Basix Pro Series Wireless Charging Power Ban…" at bounding box center [608, 440] width 646 height 104
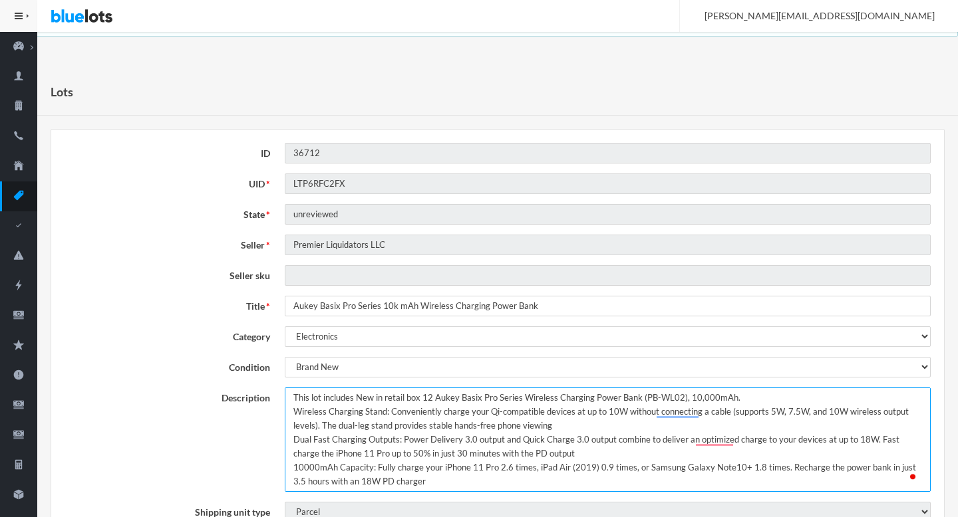
click at [755, 400] on textarea "New in retail box, lot of 12 Aukey Basix Pro Series Wireless Charging Power Ban…" at bounding box center [608, 440] width 646 height 104
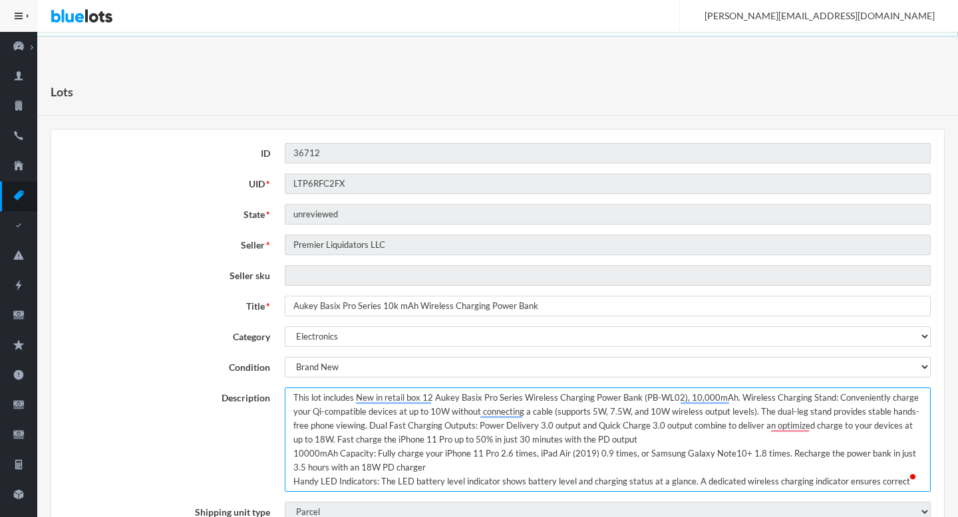
click at [675, 438] on textarea "New in retail box, lot of 12 Aukey Basix Pro Series Wireless Charging Power Ban…" at bounding box center [608, 440] width 646 height 104
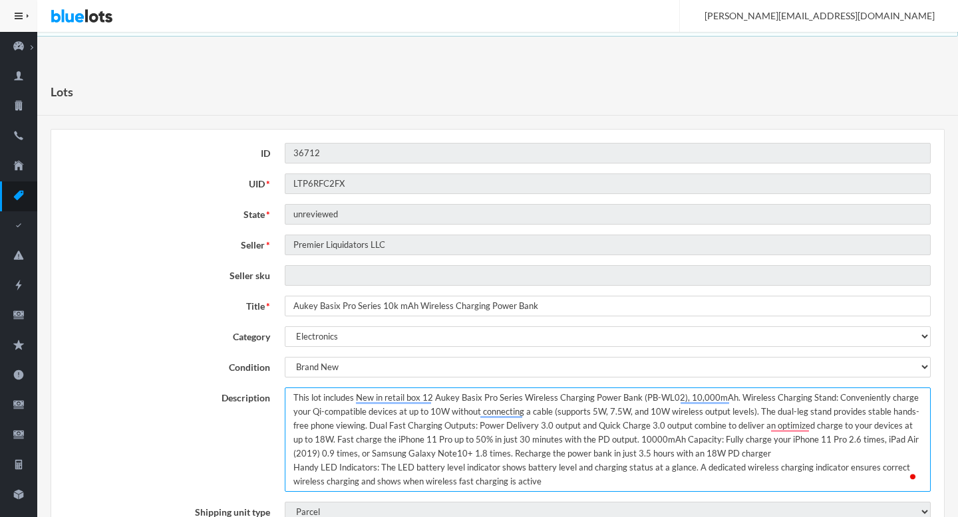
click at [747, 446] on textarea "New in retail box, lot of 12 Aukey Basix Pro Series Wireless Charging Power Ban…" at bounding box center [608, 440] width 646 height 104
type textarea "This lot includes New in retail box 12 Aukey Basix Pro Series Wireless Charging…"
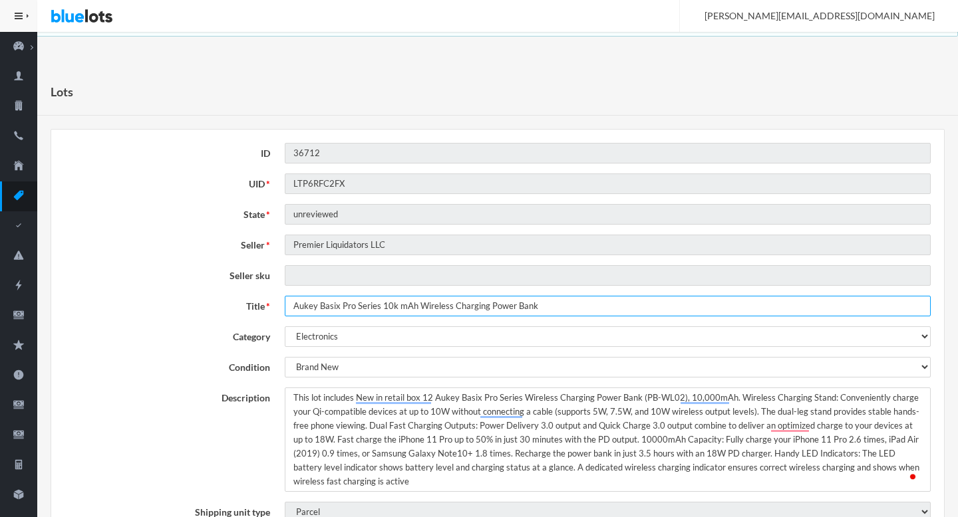
click at [505, 307] on input "Aukey Basix Pro Series 10k mAh Wireless Charging Power Bank" at bounding box center [608, 306] width 646 height 21
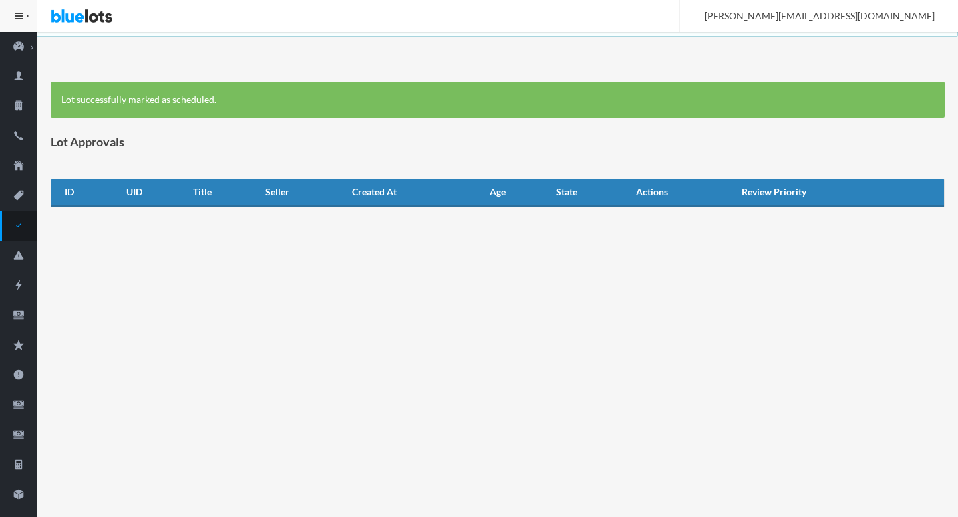
click at [627, 305] on body "Bluelots is for sale. If you are interested in purchasing the business, please …" at bounding box center [479, 258] width 958 height 517
